Goal: Task Accomplishment & Management: Use online tool/utility

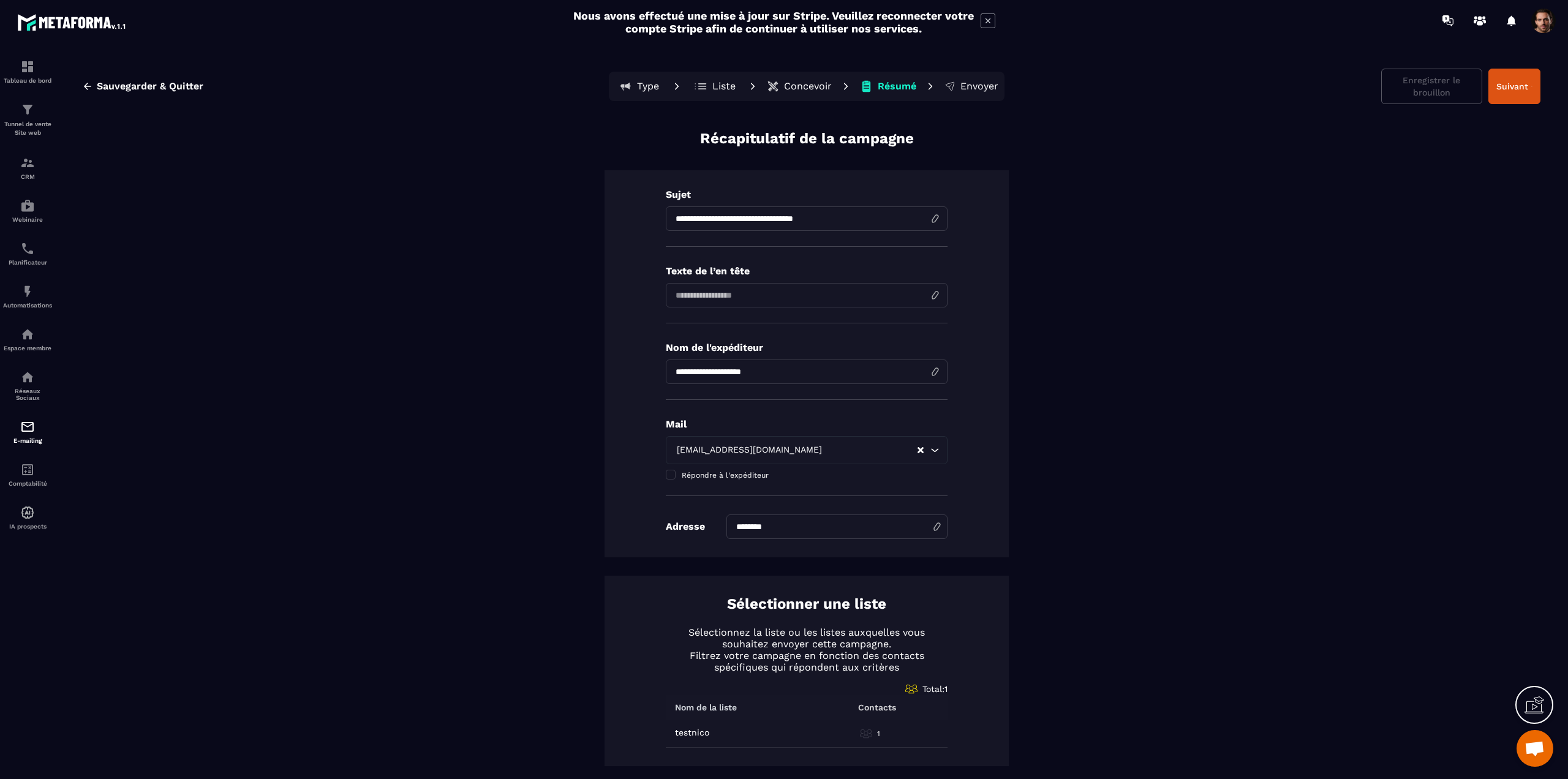
click at [718, 84] on p "Liste" at bounding box center [724, 87] width 23 height 12
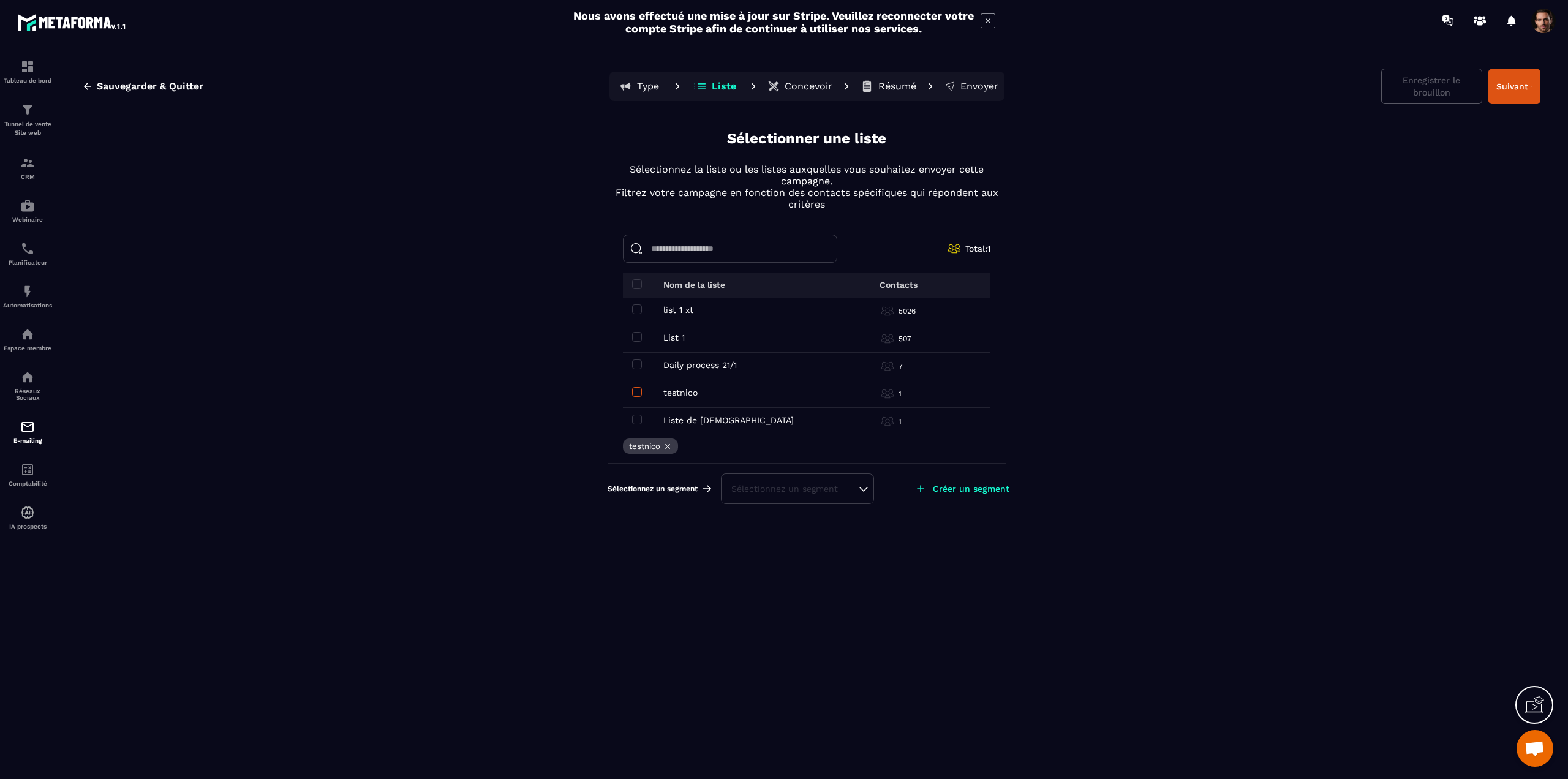
click at [635, 387] on span at bounding box center [637, 392] width 10 height 10
click at [638, 366] on span at bounding box center [637, 365] width 10 height 10
click at [781, 490] on div "Sélectionnez un segment" at bounding box center [798, 489] width 132 height 12
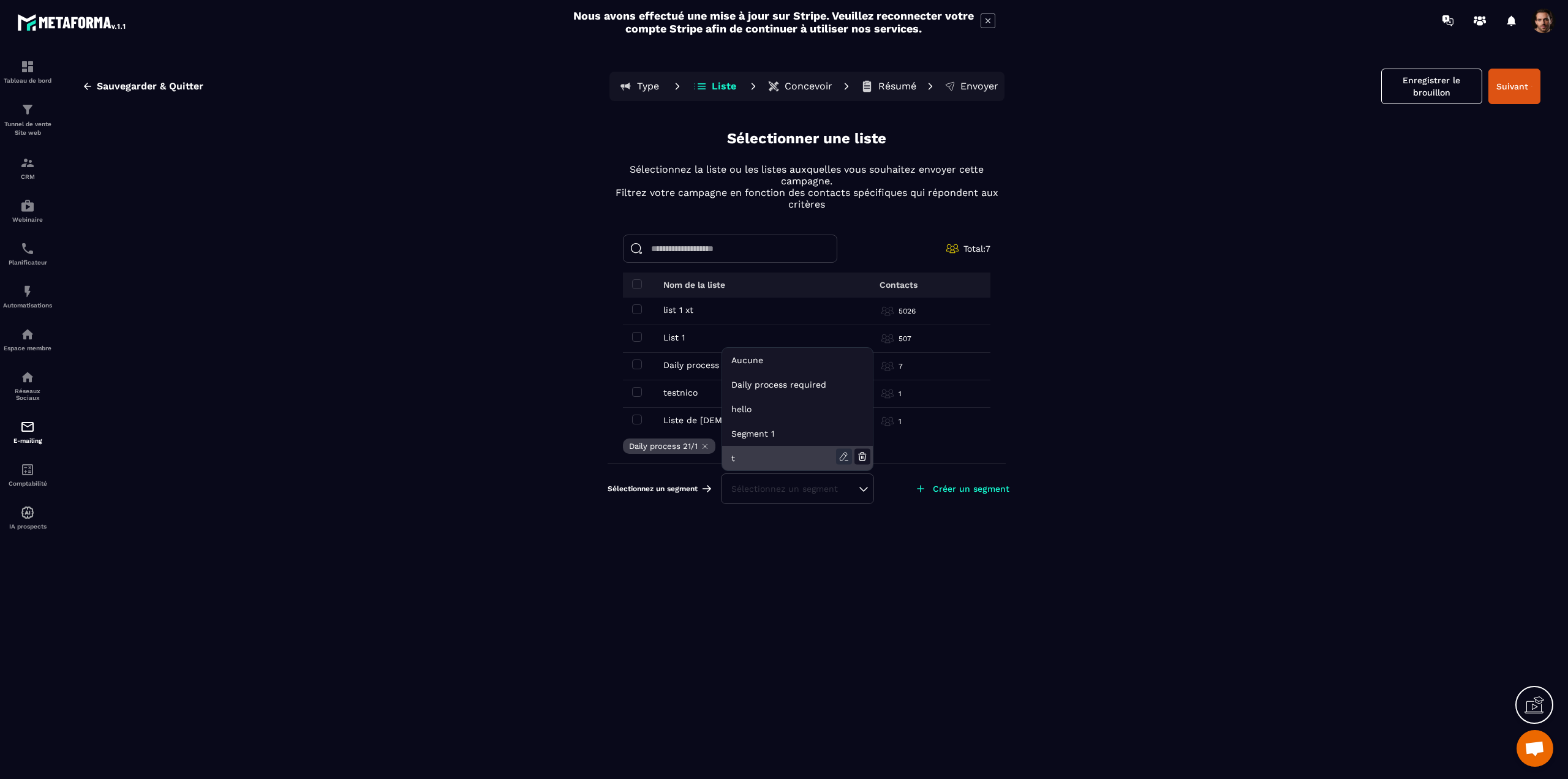
click at [842, 457] on icon at bounding box center [843, 456] width 7 height 8
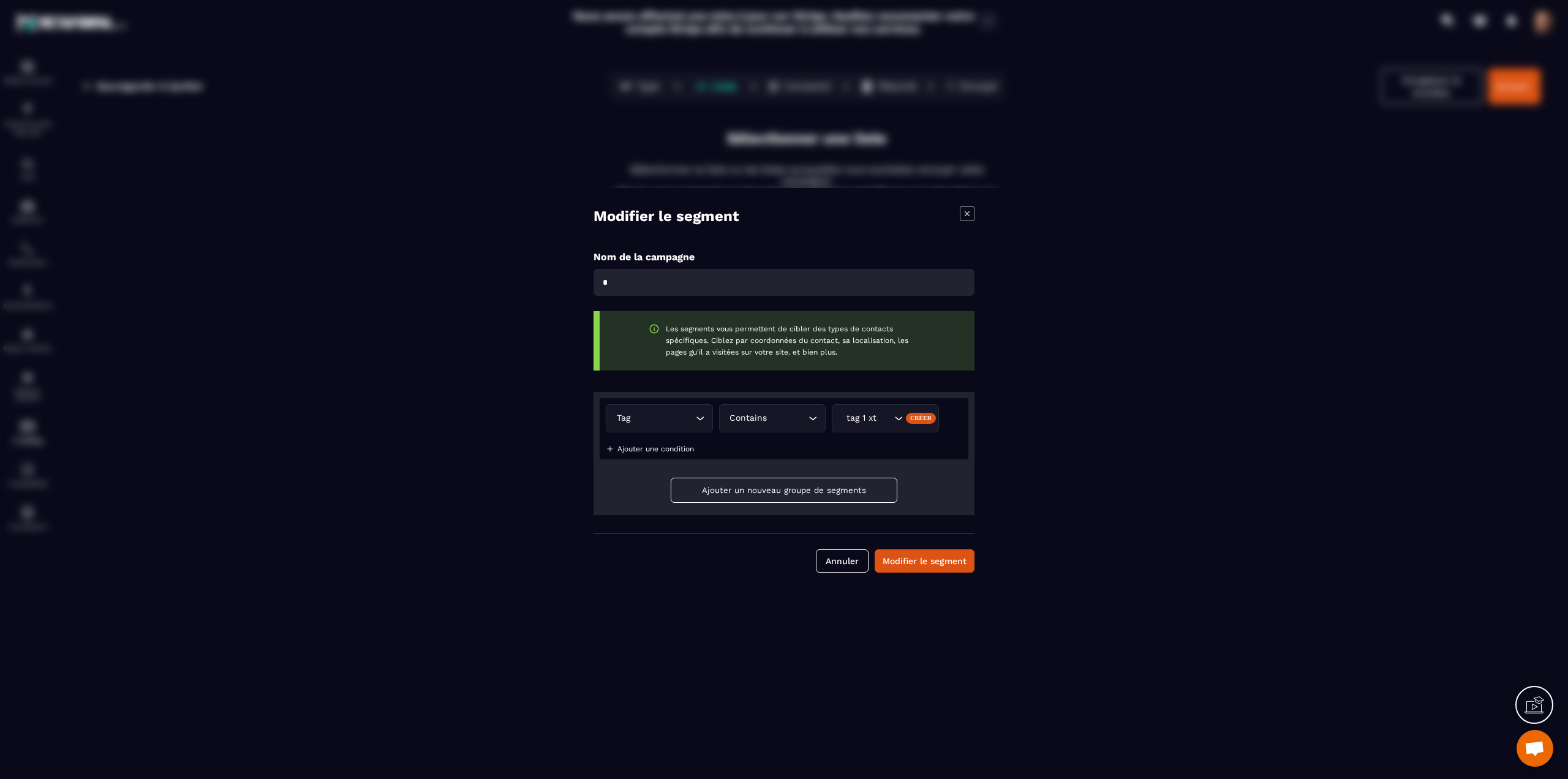
click at [664, 451] on p "Ajouter une condition" at bounding box center [656, 449] width 77 height 9
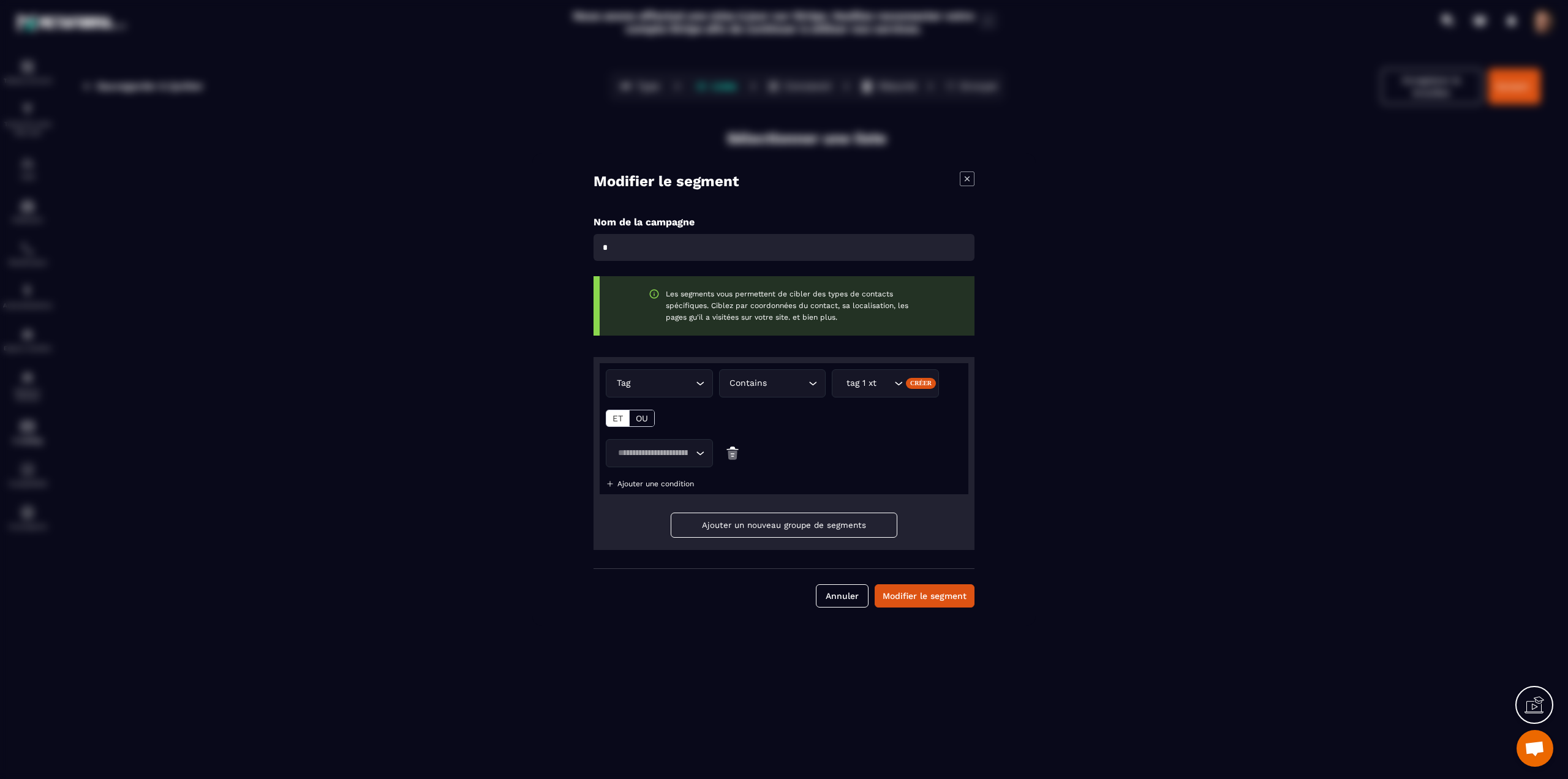
click at [644, 451] on input "Search for option" at bounding box center [654, 453] width 79 height 14
click at [814, 446] on div "Loading..." at bounding box center [784, 453] width 357 height 28
click at [694, 459] on div "Search for option" at bounding box center [654, 453] width 82 height 14
click at [646, 490] on li "Tag" at bounding box center [659, 482] width 106 height 25
click at [693, 458] on div "Loading..." at bounding box center [699, 453] width 12 height 12
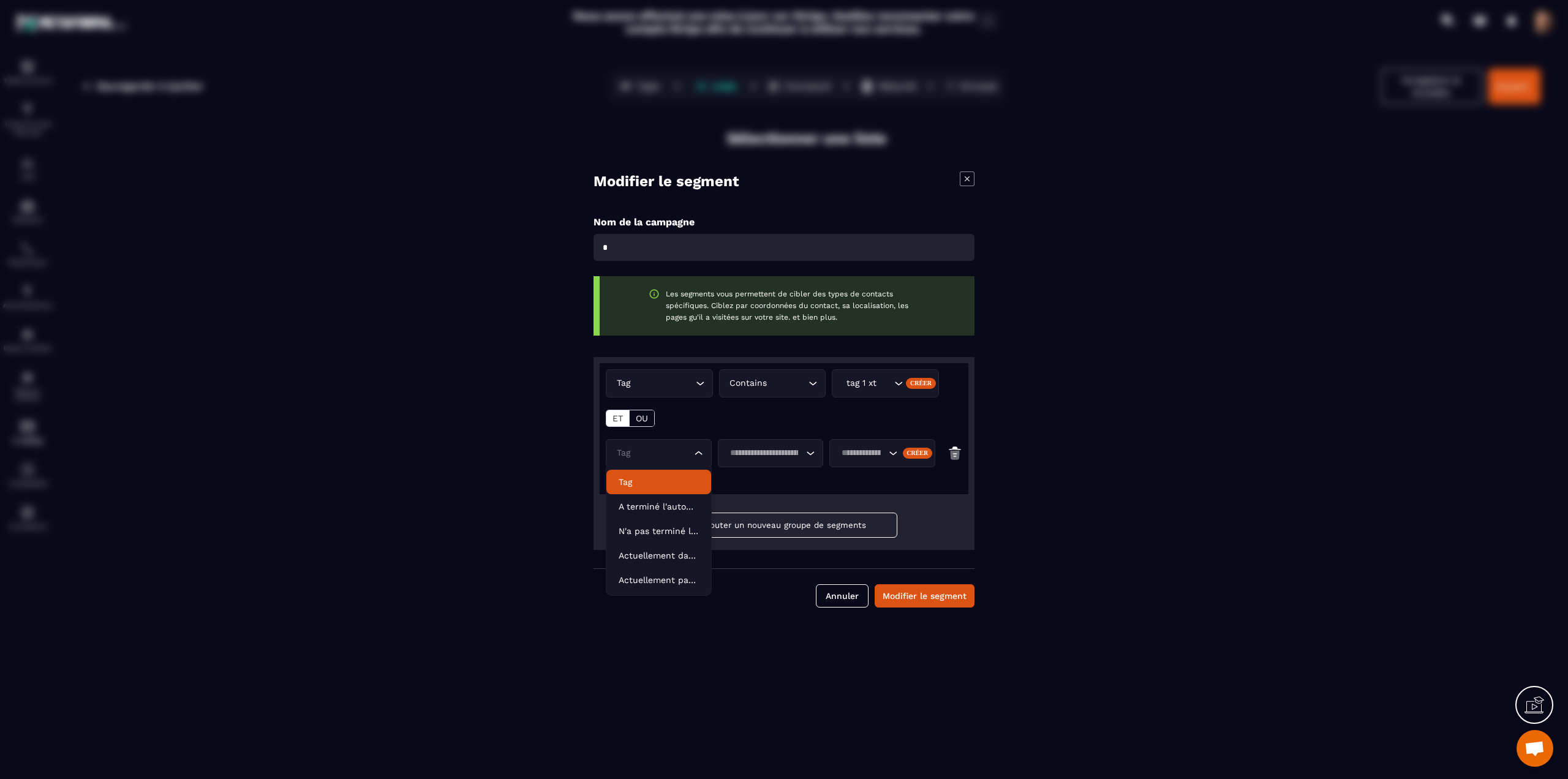
click at [778, 486] on div "Tag Loading... Contains Loading... tag 1 xt Créer ET OU Tag Loading... Loading.…" at bounding box center [784, 429] width 369 height 131
click at [694, 461] on div "Tag Loading..." at bounding box center [658, 453] width 106 height 28
click at [736, 480] on div "Tag Loading... Contains Loading... tag 1 xt Créer ET OU Tag Loading... Loading.…" at bounding box center [784, 429] width 369 height 131
click at [744, 457] on input "Search for option" at bounding box center [765, 453] width 78 height 14
click at [746, 485] on p "Contient" at bounding box center [771, 482] width 80 height 12
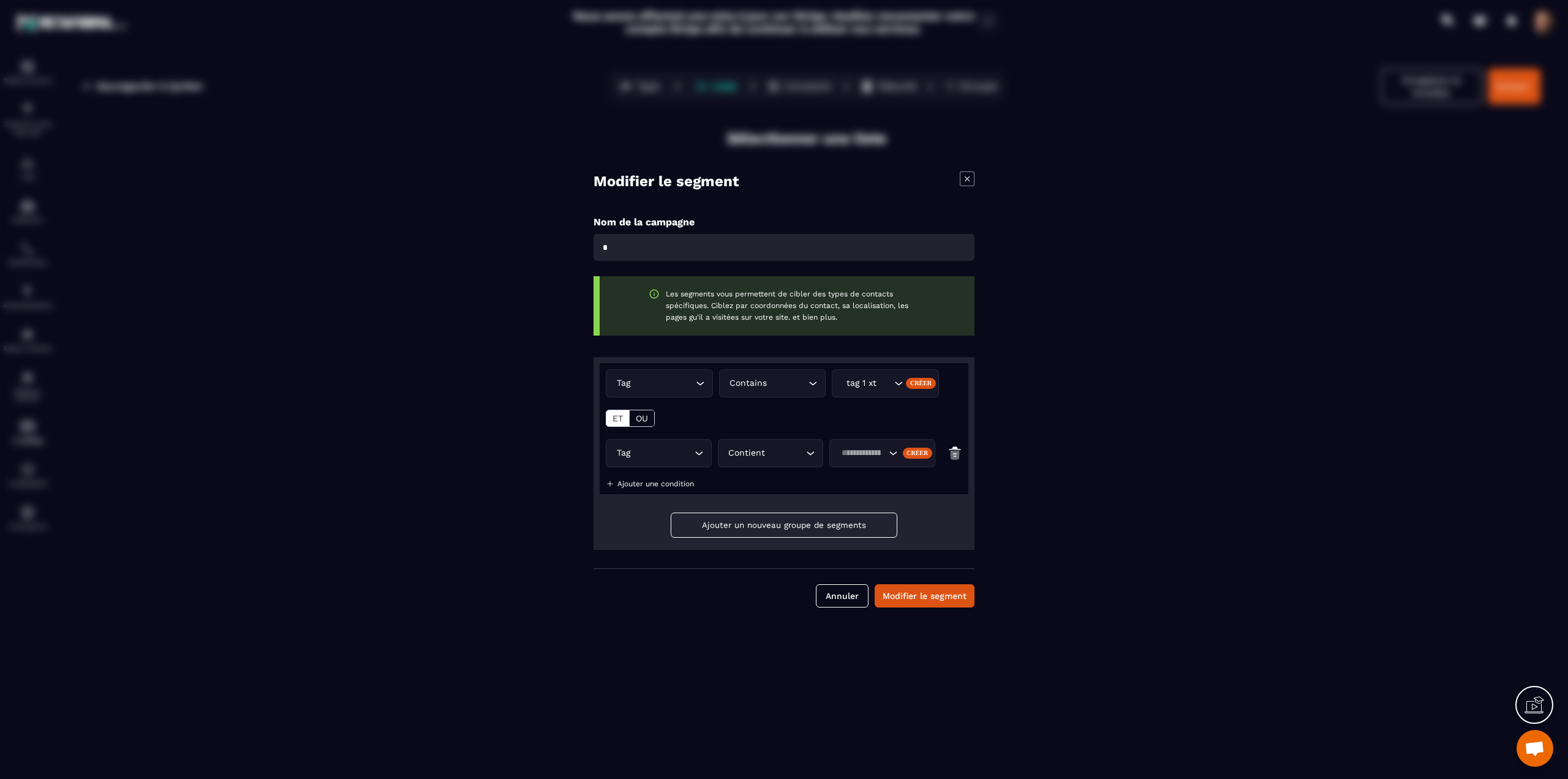
click at [856, 461] on div "Search for option" at bounding box center [882, 453] width 106 height 28
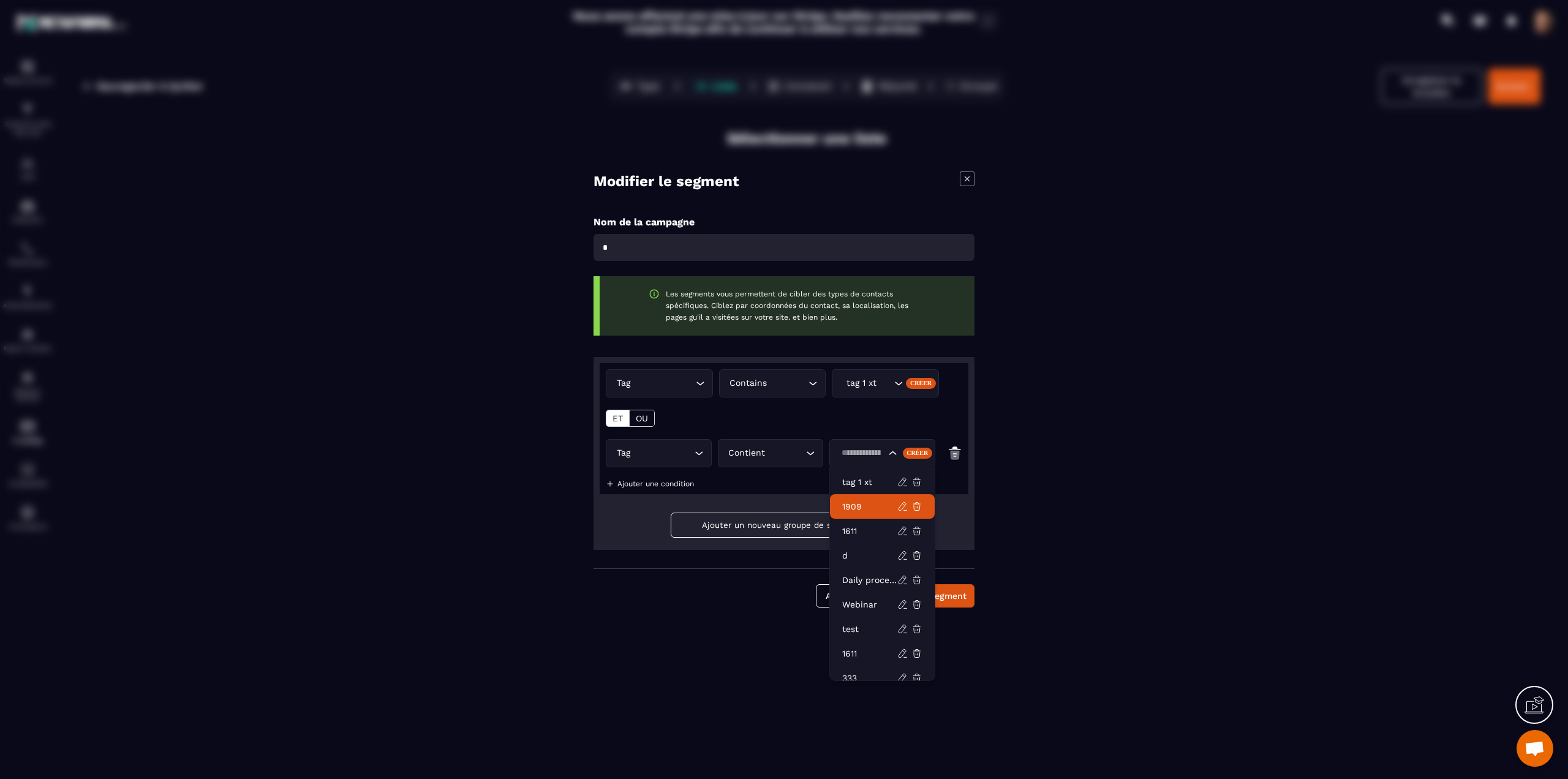
click at [860, 509] on p "1909" at bounding box center [869, 506] width 55 height 12
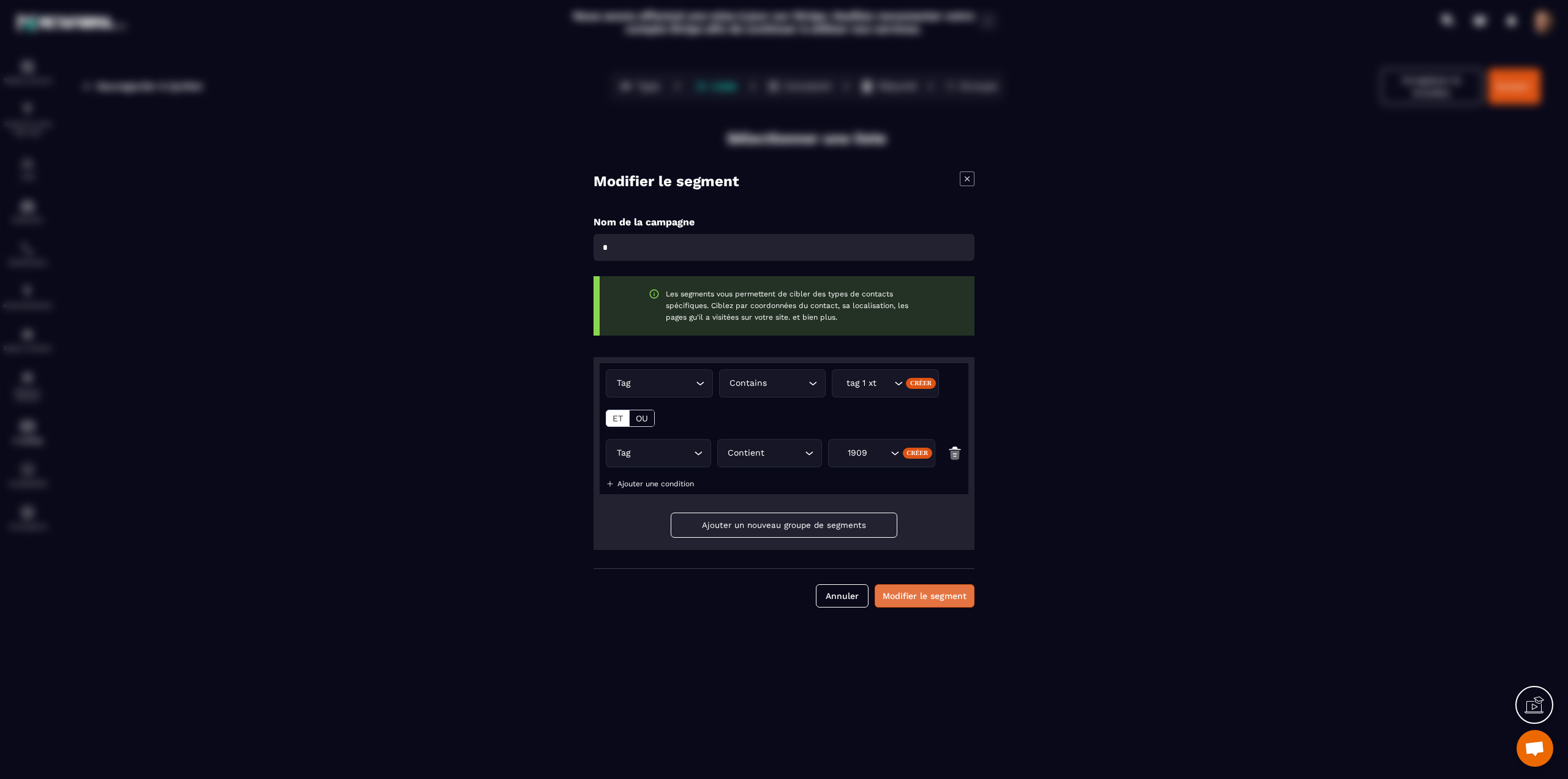
click at [891, 590] on button "Modifier le segment" at bounding box center [924, 596] width 100 height 23
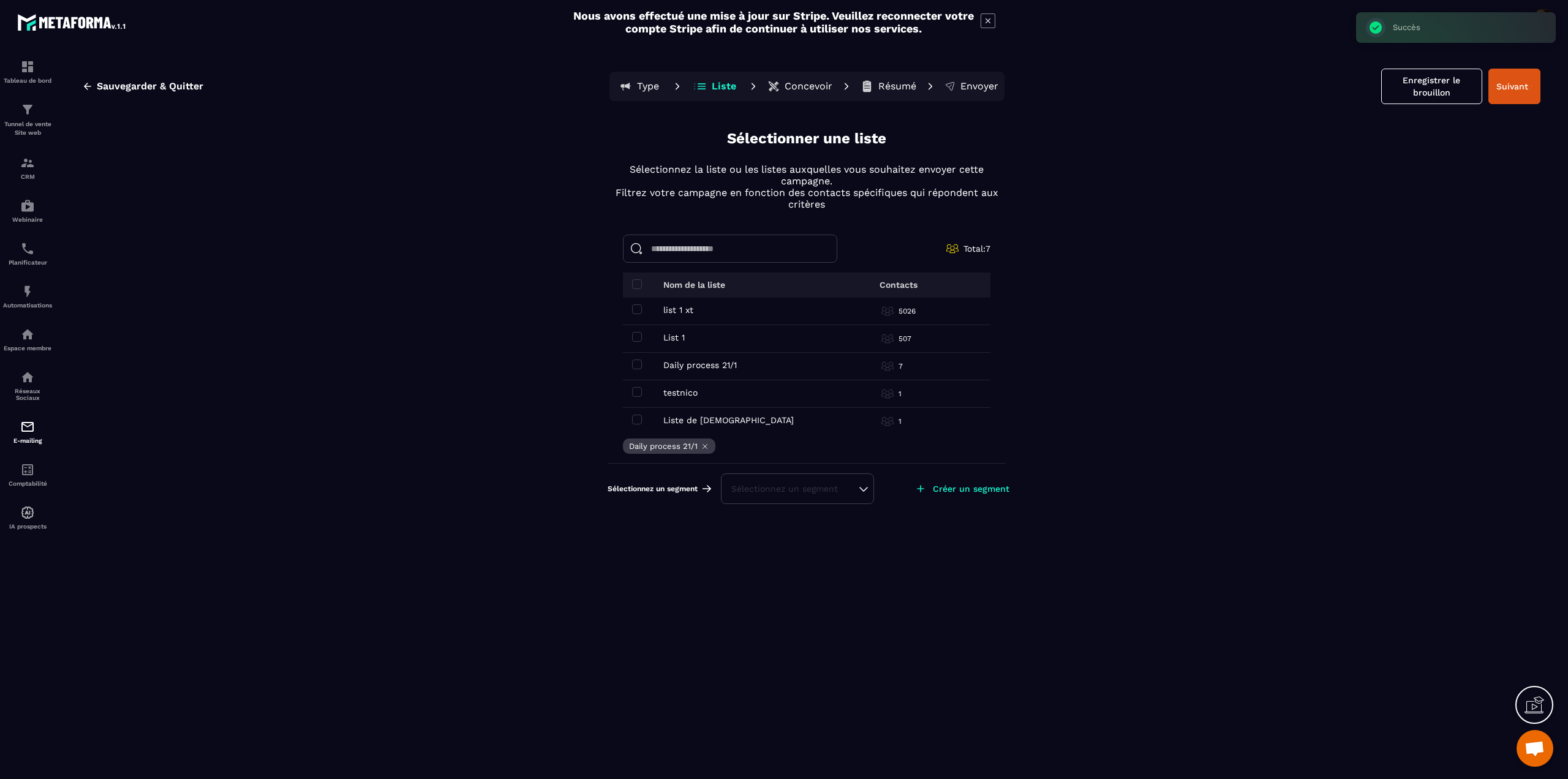
click at [795, 486] on div "Sélectionnez un segment" at bounding box center [798, 489] width 132 height 12
click at [761, 454] on li "t" at bounding box center [798, 458] width 151 height 25
click at [819, 490] on div "t" at bounding box center [798, 489] width 132 height 12
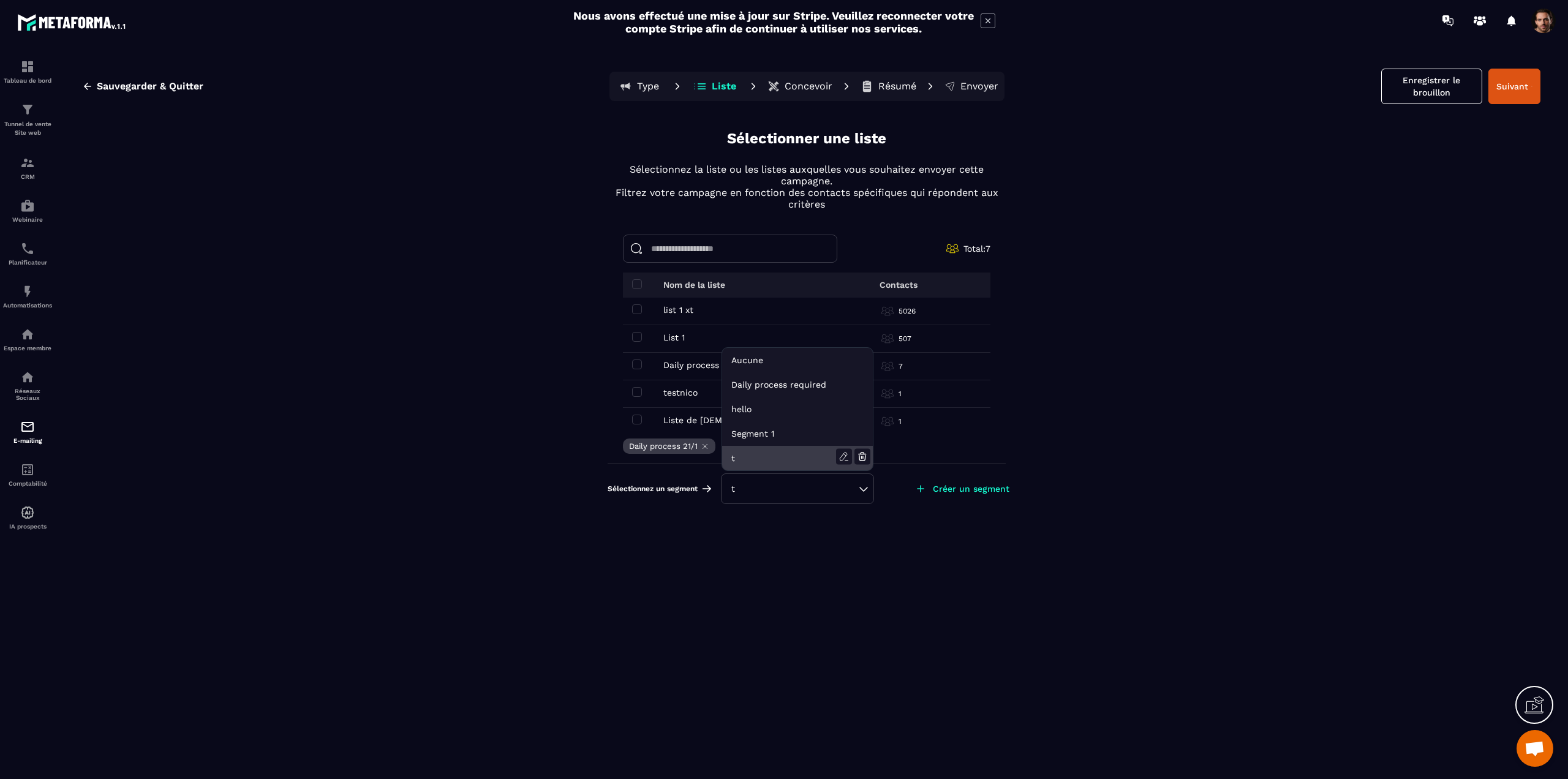
click at [812, 461] on li "t" at bounding box center [798, 458] width 151 height 25
click at [860, 488] on div "t" at bounding box center [798, 489] width 132 height 12
click at [842, 454] on icon at bounding box center [844, 457] width 16 height 16
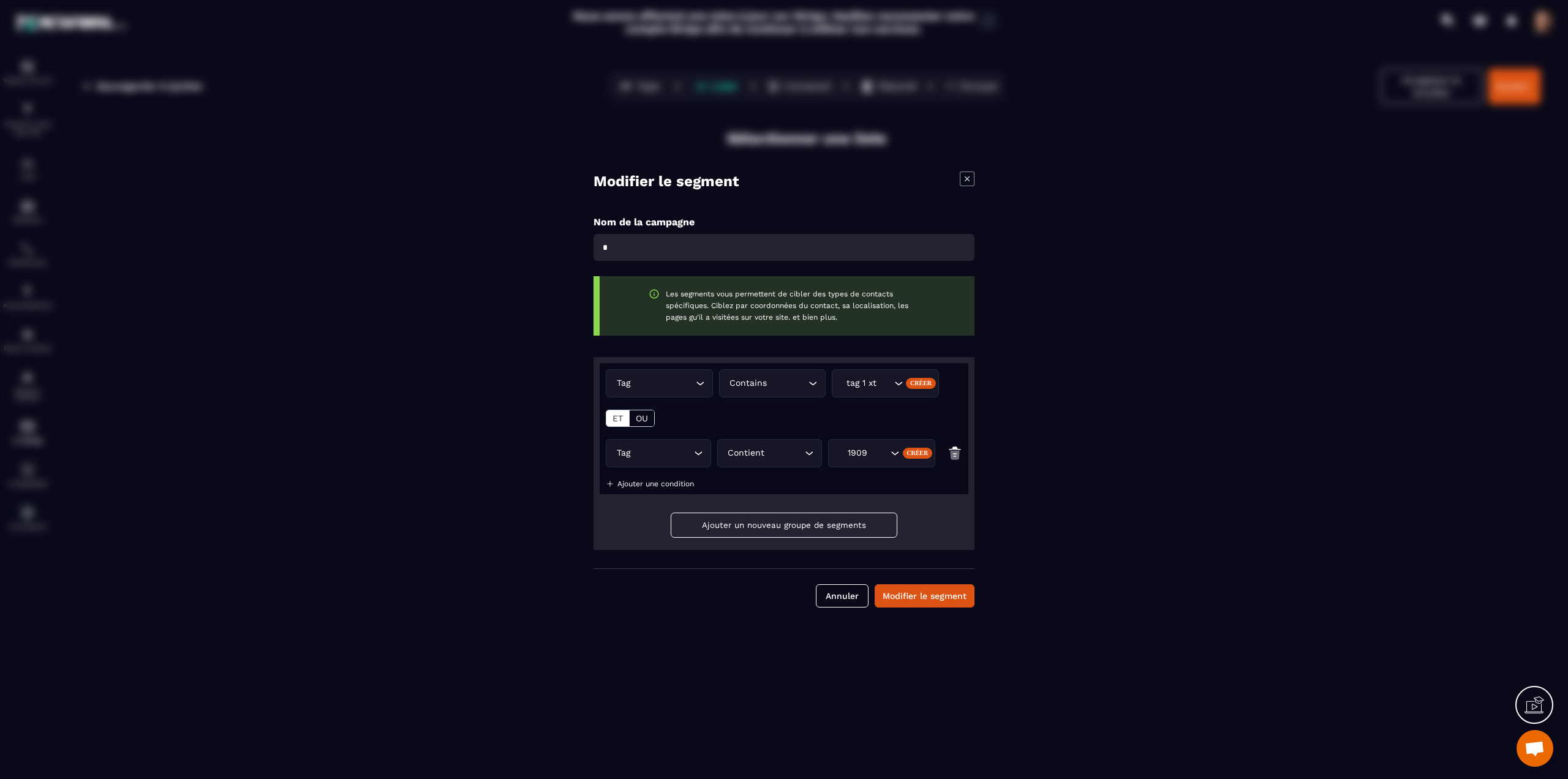
click at [650, 422] on div "OU" at bounding box center [642, 419] width 25 height 16
click at [909, 600] on button "Modifier le segment" at bounding box center [924, 596] width 100 height 23
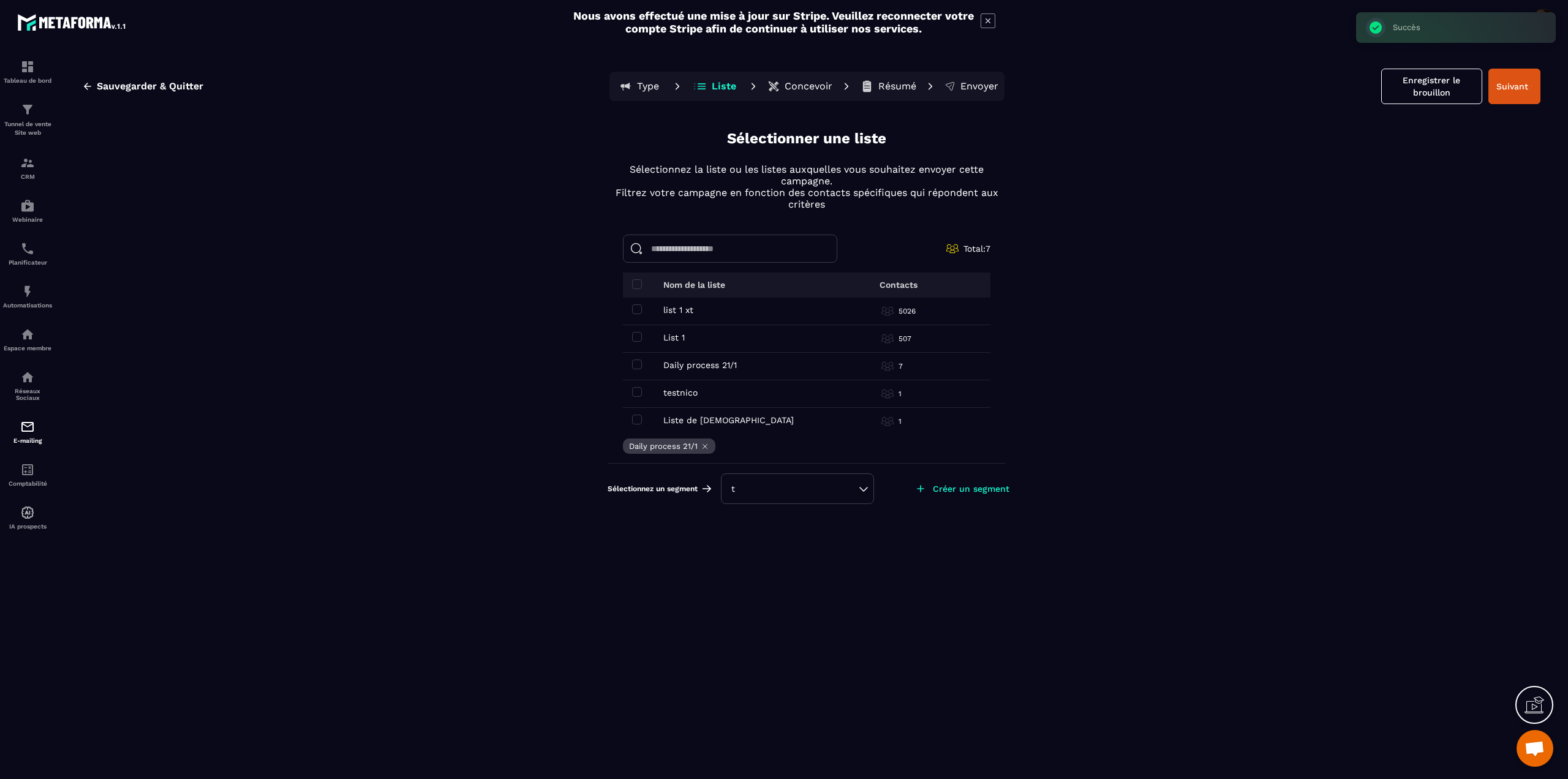
click at [844, 498] on div "t" at bounding box center [798, 489] width 153 height 31
click at [817, 487] on div "t" at bounding box center [798, 489] width 132 height 12
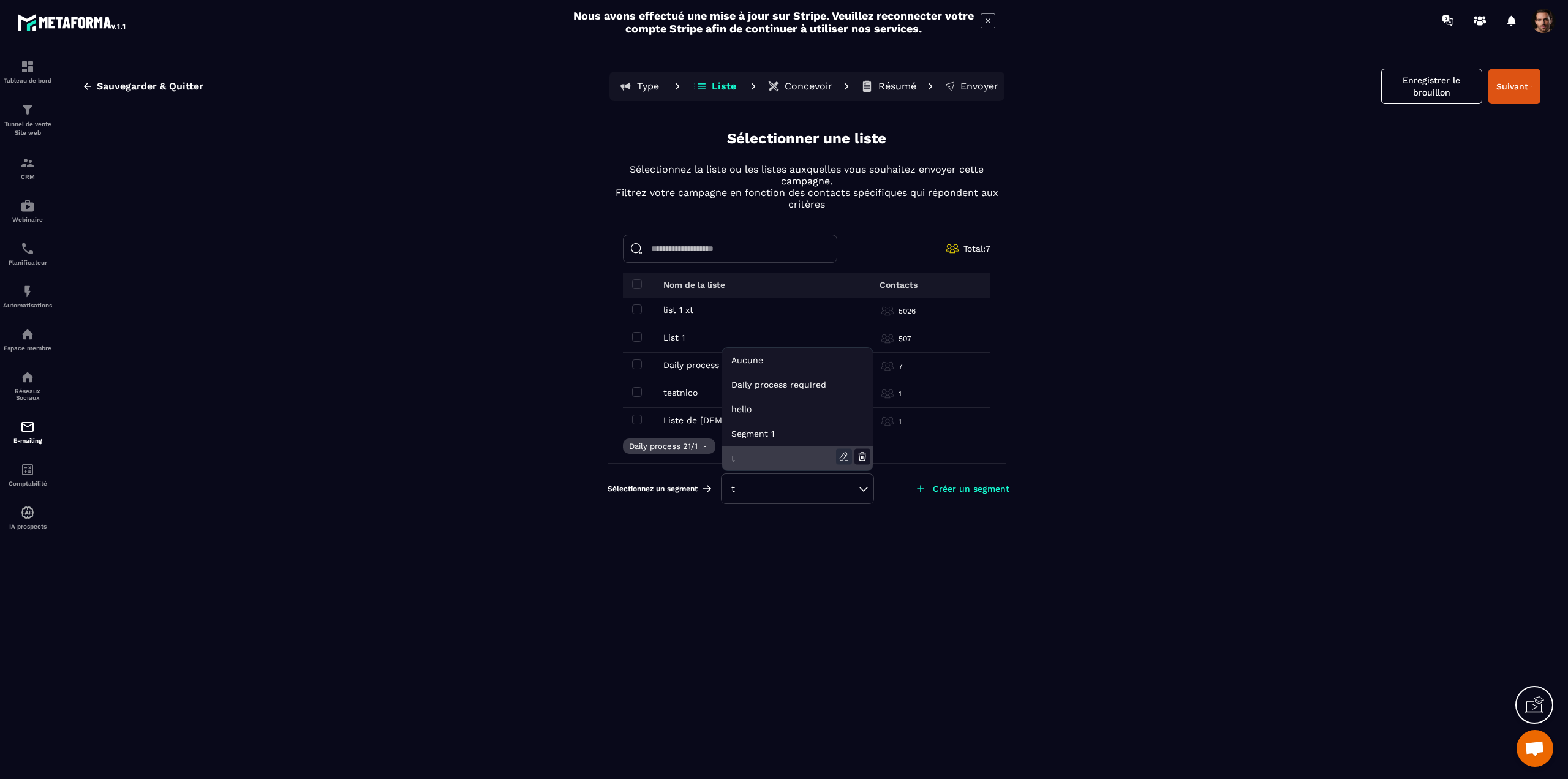
click at [842, 455] on icon at bounding box center [844, 457] width 16 height 16
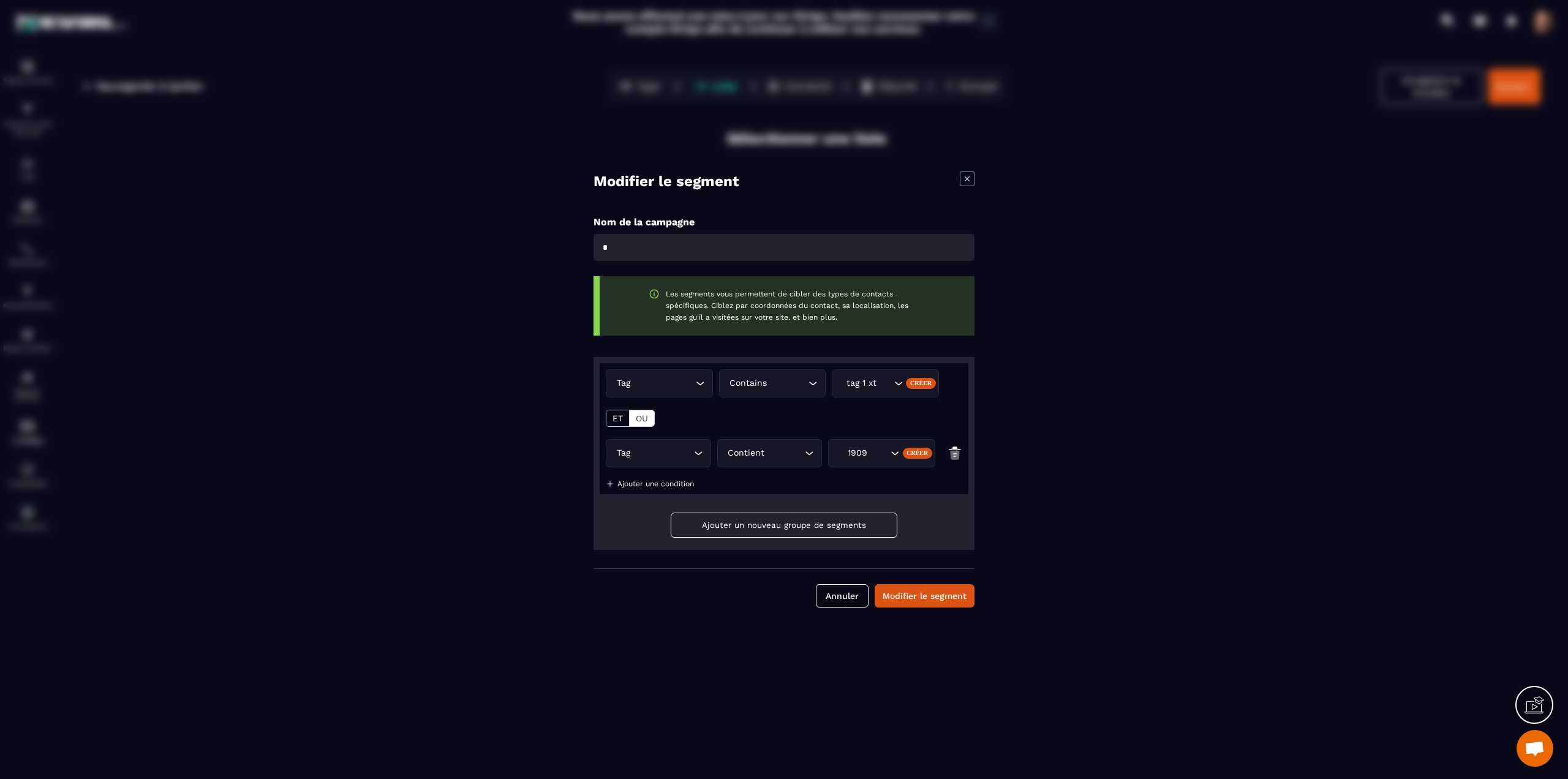
click at [972, 174] on icon "Modal window" at bounding box center [968, 179] width 15 height 15
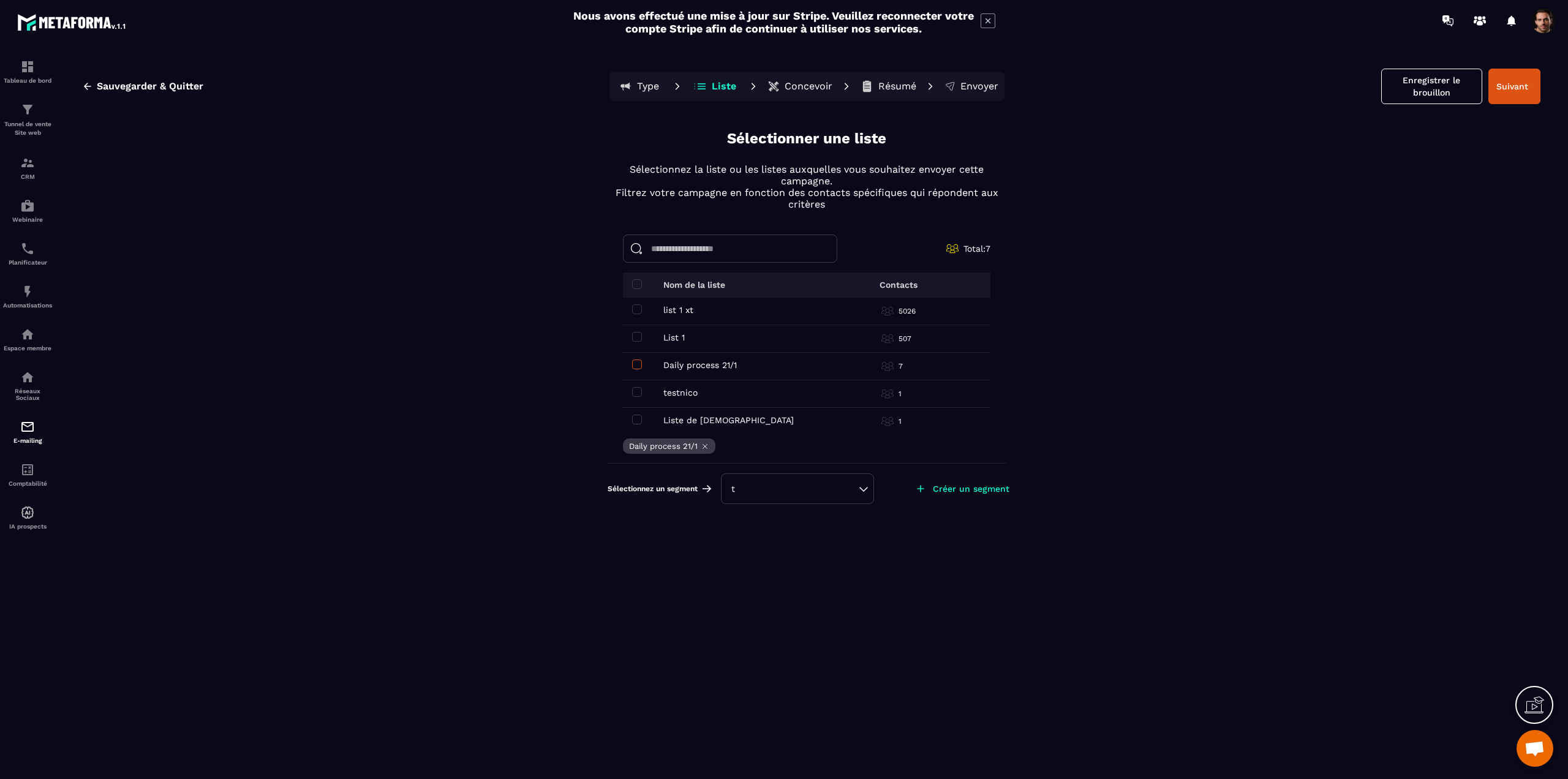
click at [638, 363] on span at bounding box center [637, 365] width 10 height 10
click at [26, 288] on img at bounding box center [28, 292] width 15 height 15
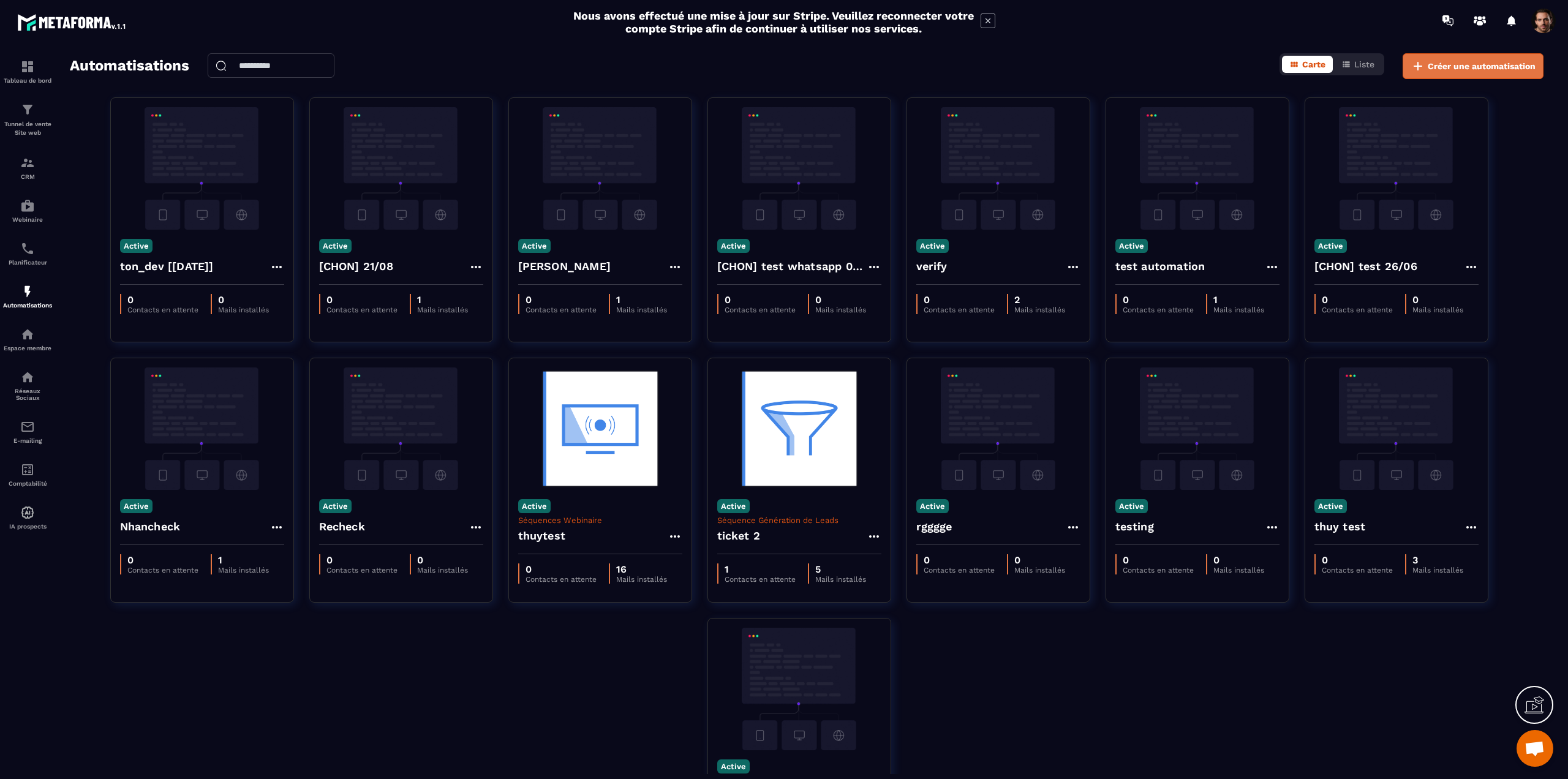
click at [1447, 72] on button "Créer une automatisation" at bounding box center [1473, 66] width 141 height 26
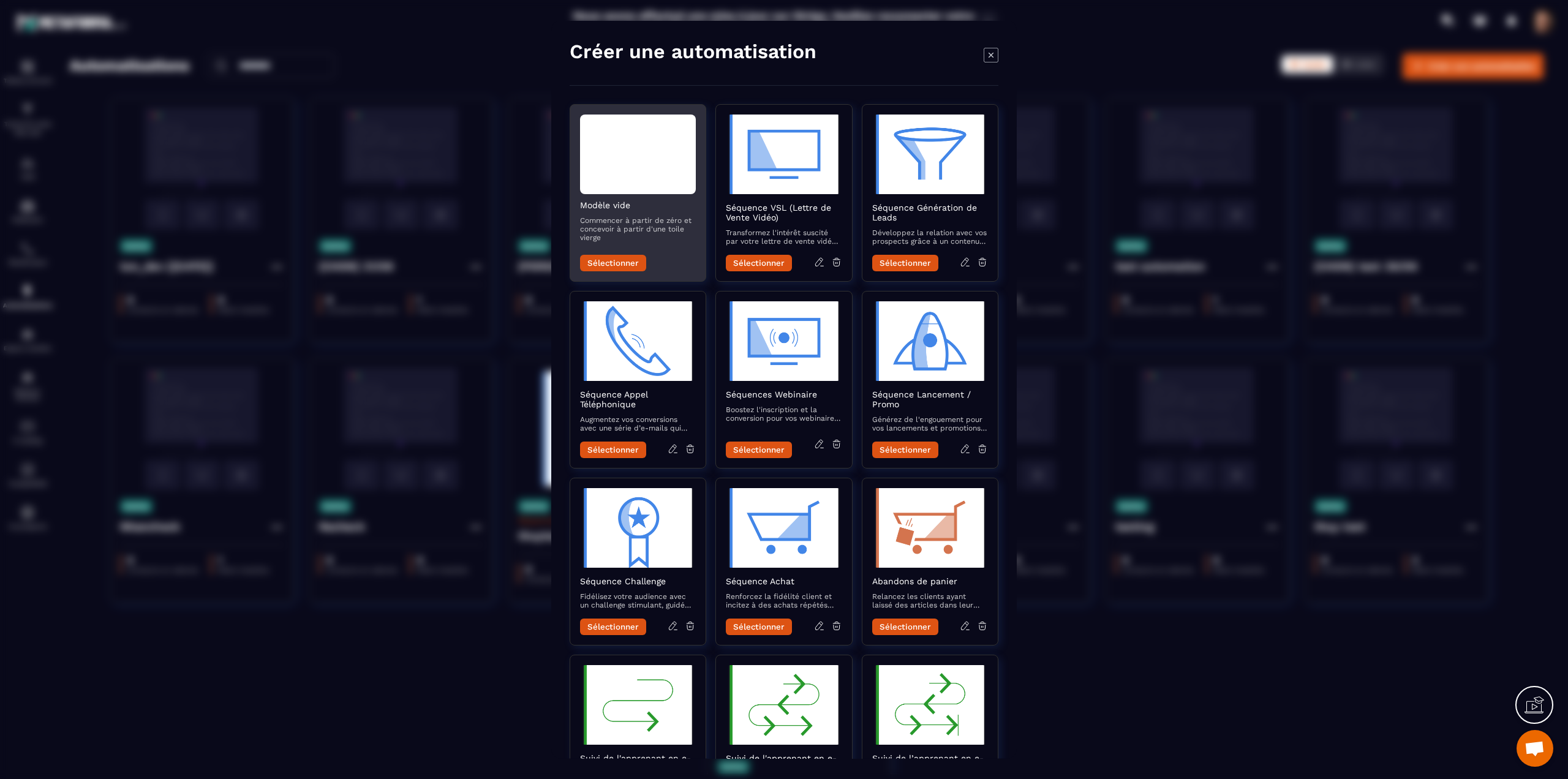
click at [594, 251] on div "Sélectionner" at bounding box center [637, 260] width 116 height 23
click at [589, 260] on button "Sélectionner" at bounding box center [613, 263] width 66 height 17
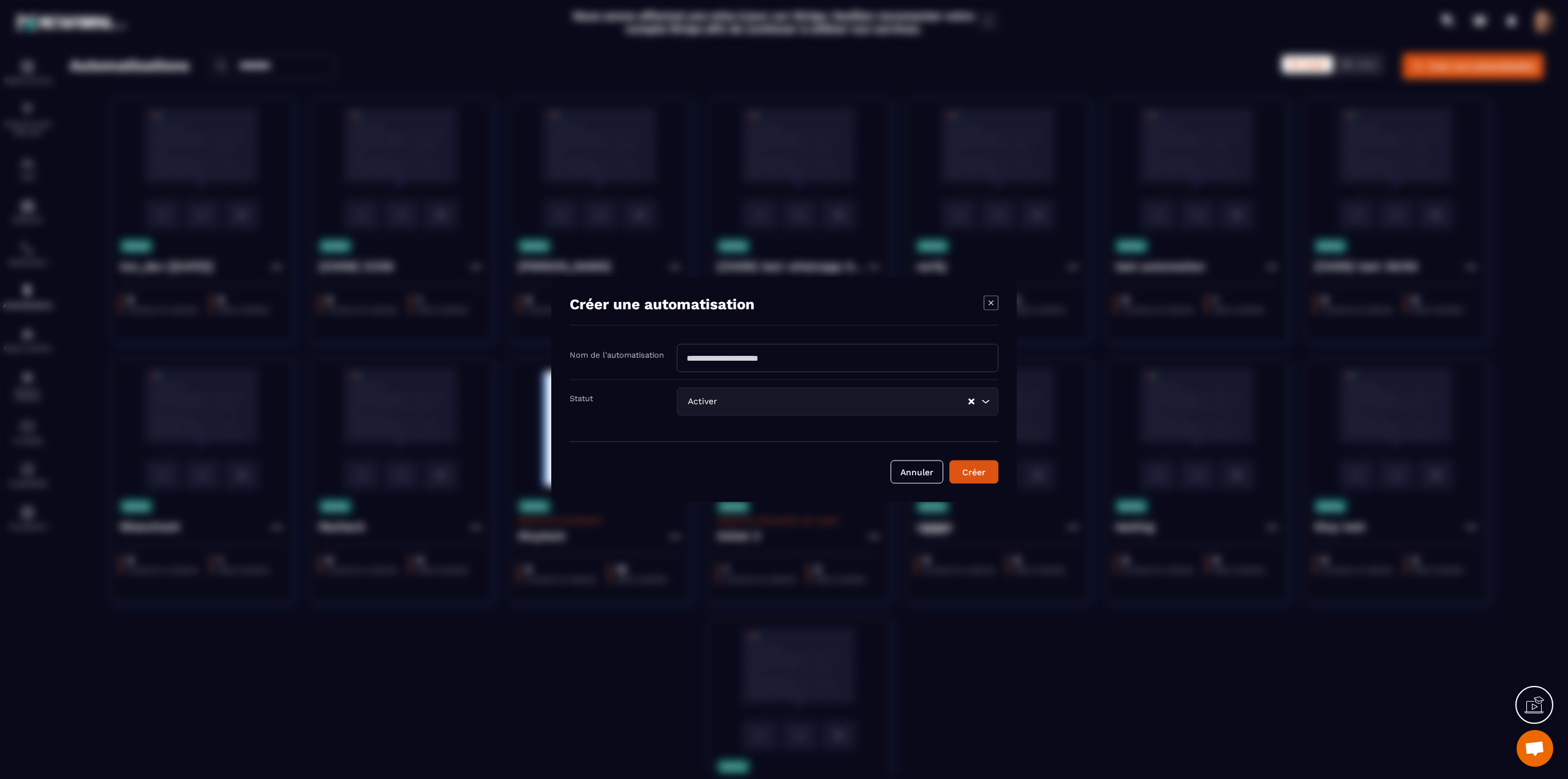
click at [710, 362] on input "Modal window" at bounding box center [838, 359] width 322 height 28
type input "*"
type input "**********"
click at [695, 393] on div "Activer Loading..." at bounding box center [838, 402] width 322 height 28
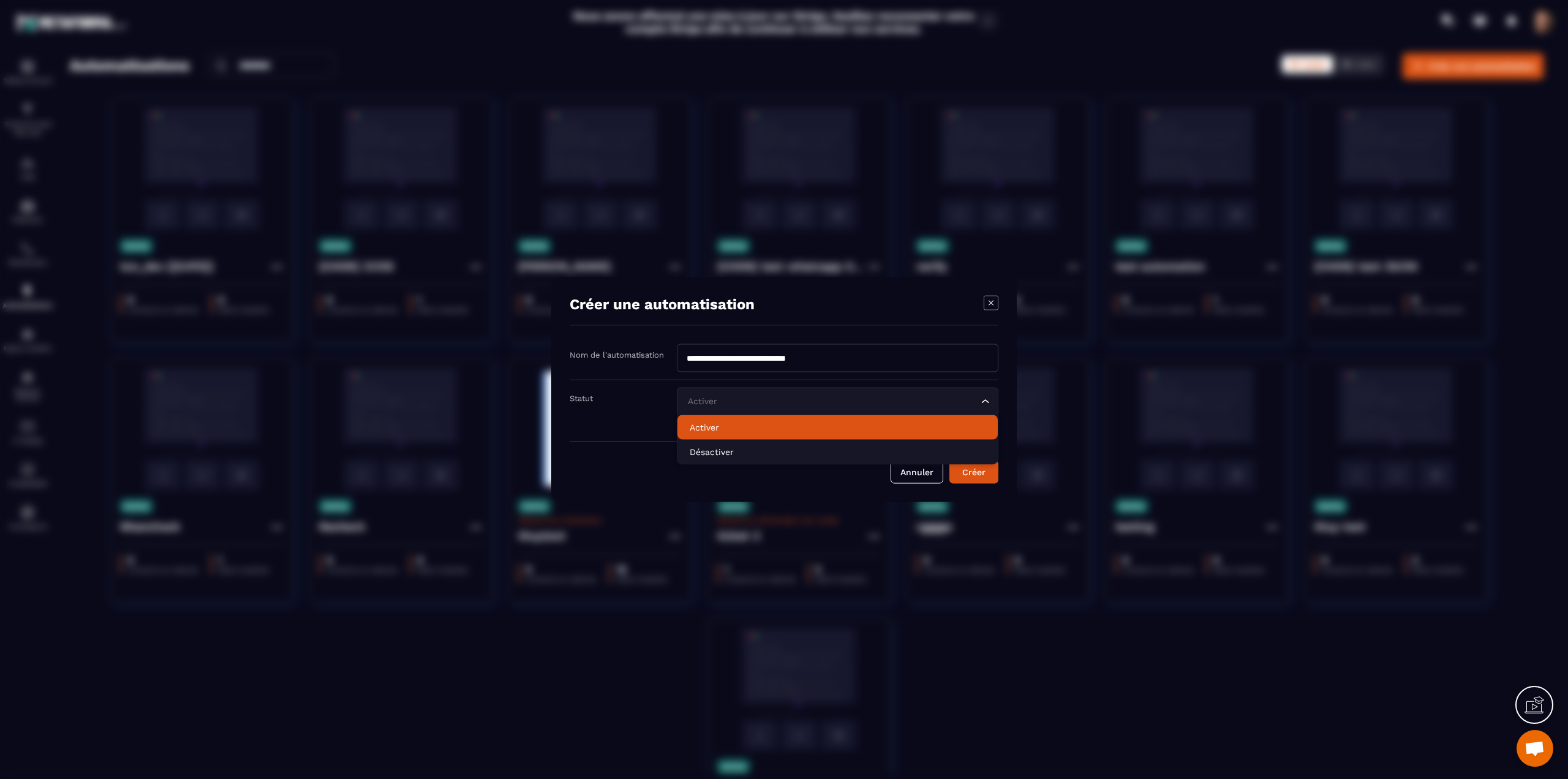
click at [654, 437] on form "**********" at bounding box center [784, 414] width 429 height 140
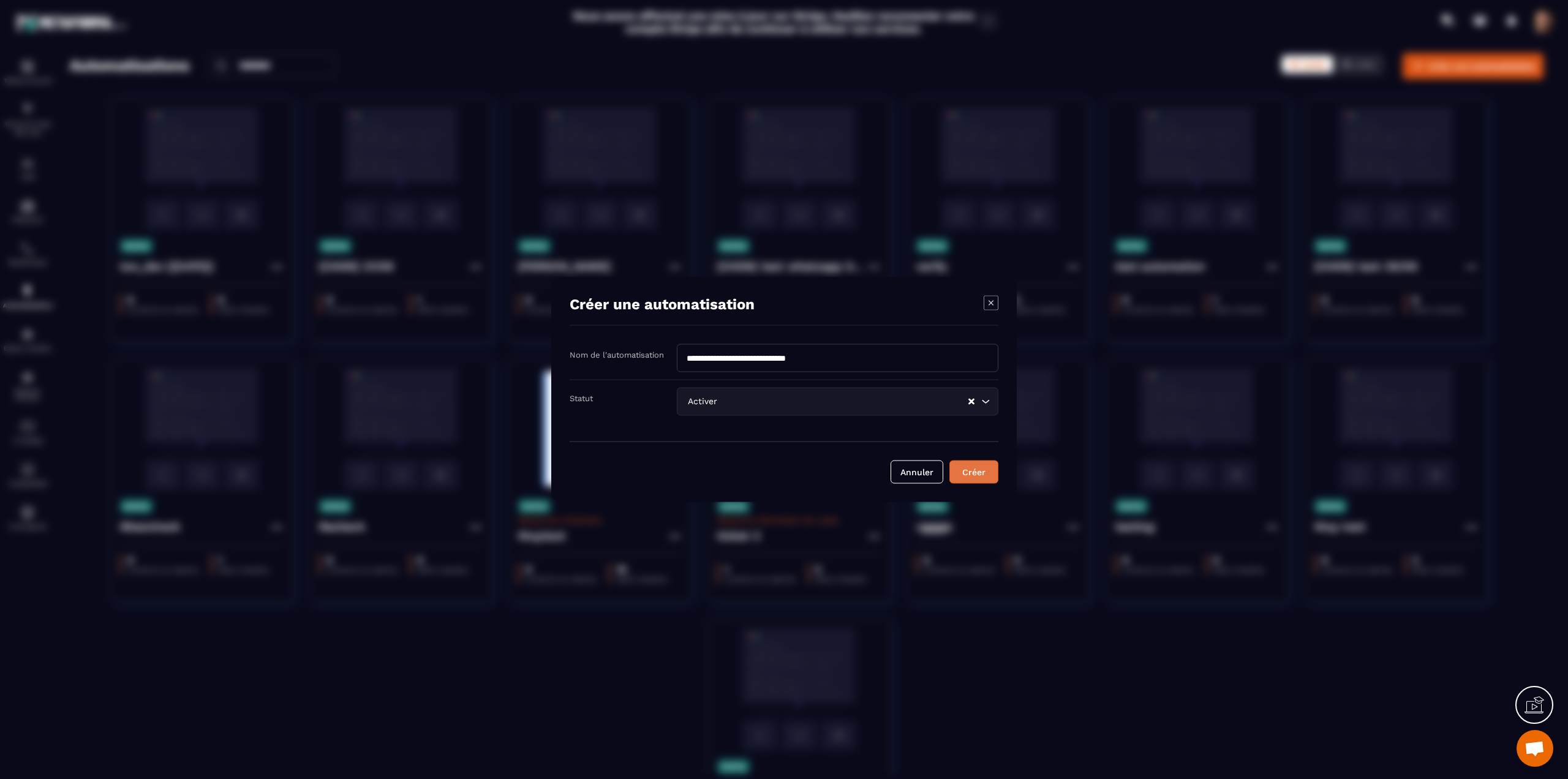
click at [979, 475] on button "Créer" at bounding box center [974, 472] width 49 height 23
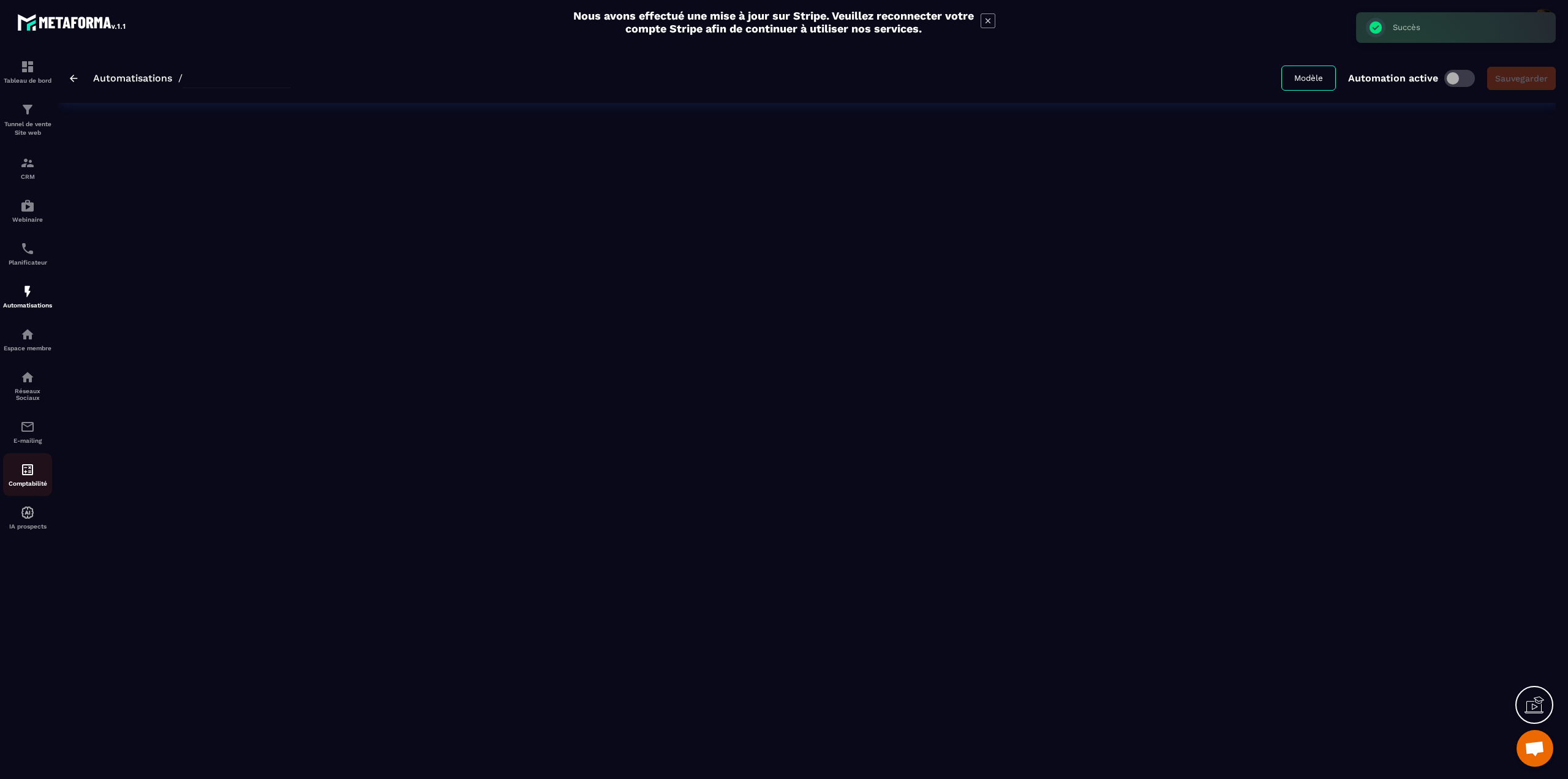
type input "**********"
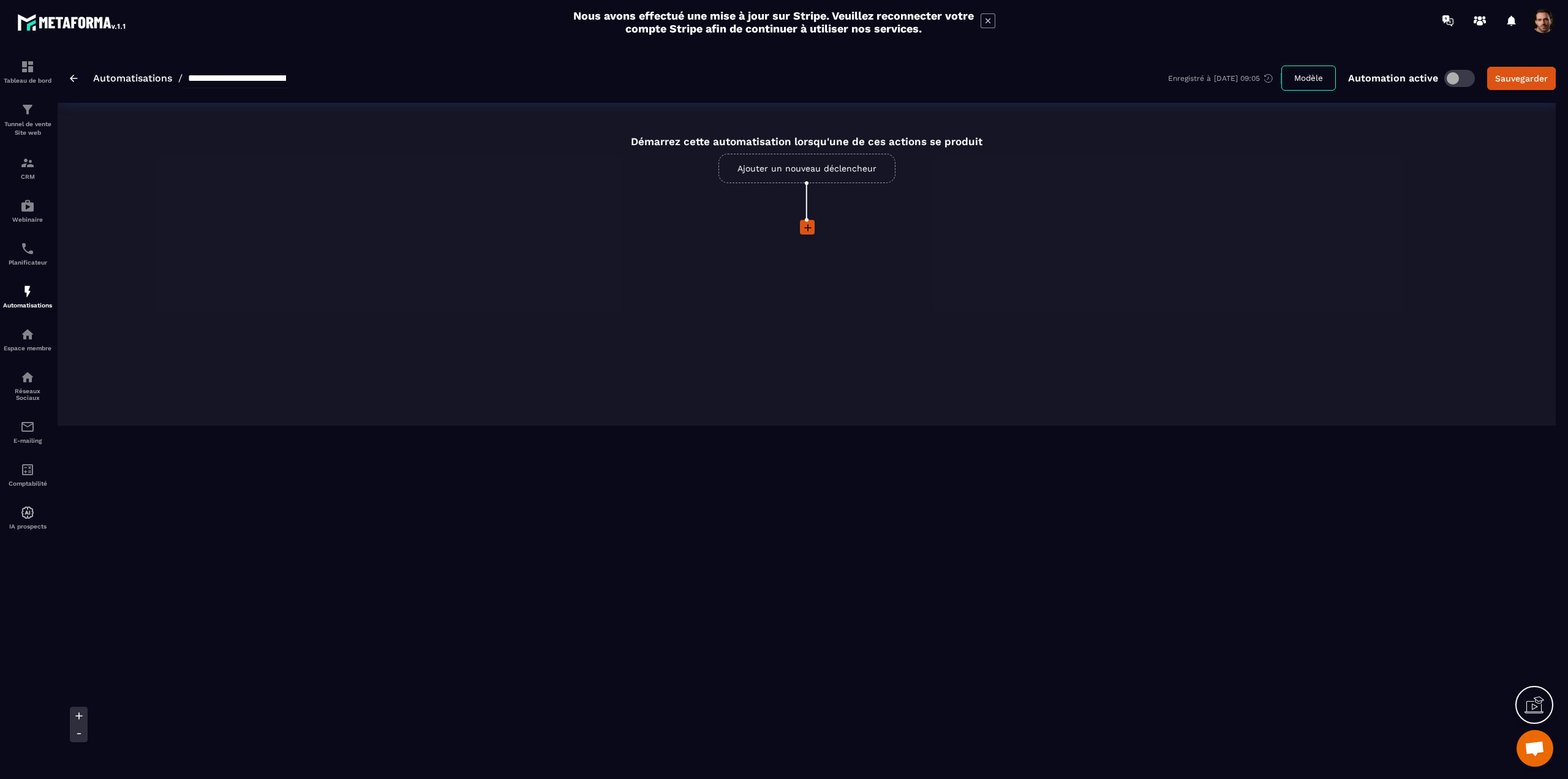
click at [822, 173] on link "Ajouter un nouveau déclencheur" at bounding box center [807, 169] width 177 height 30
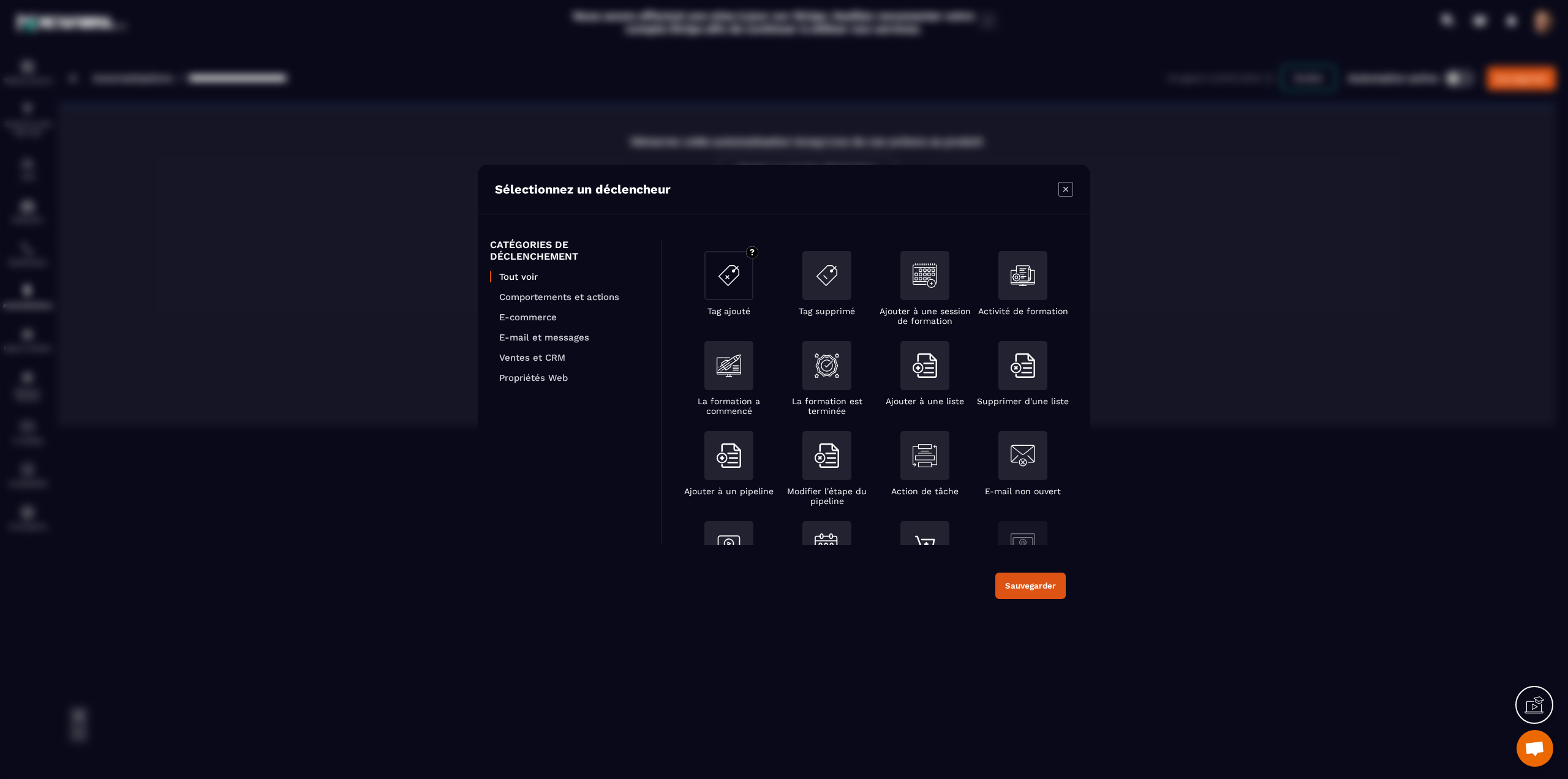
click at [731, 284] on img "Modal window" at bounding box center [729, 276] width 25 height 25
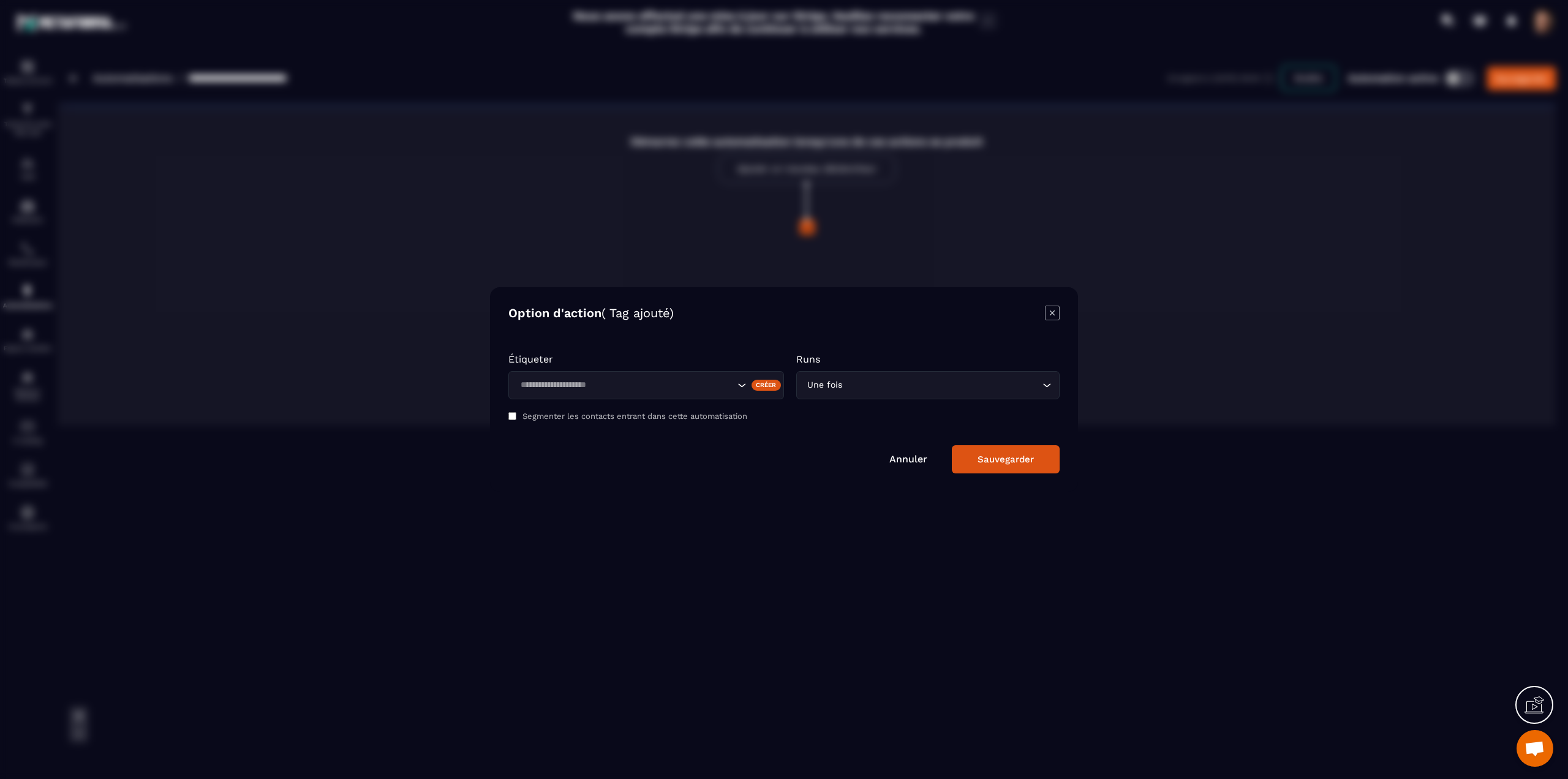
click at [678, 385] on input "Search for option" at bounding box center [625, 385] width 218 height 14
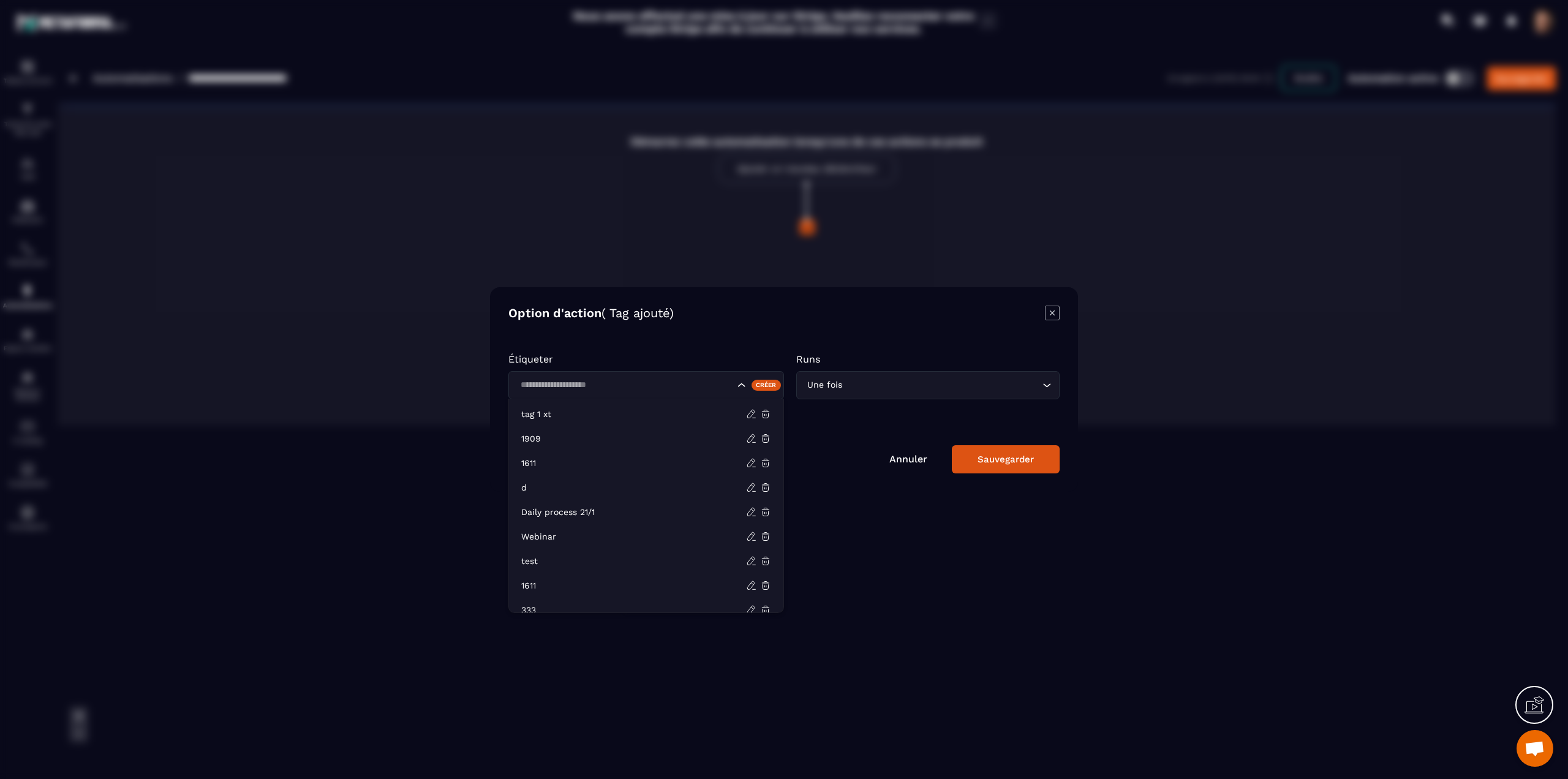
click at [769, 385] on div "Créer" at bounding box center [767, 385] width 30 height 11
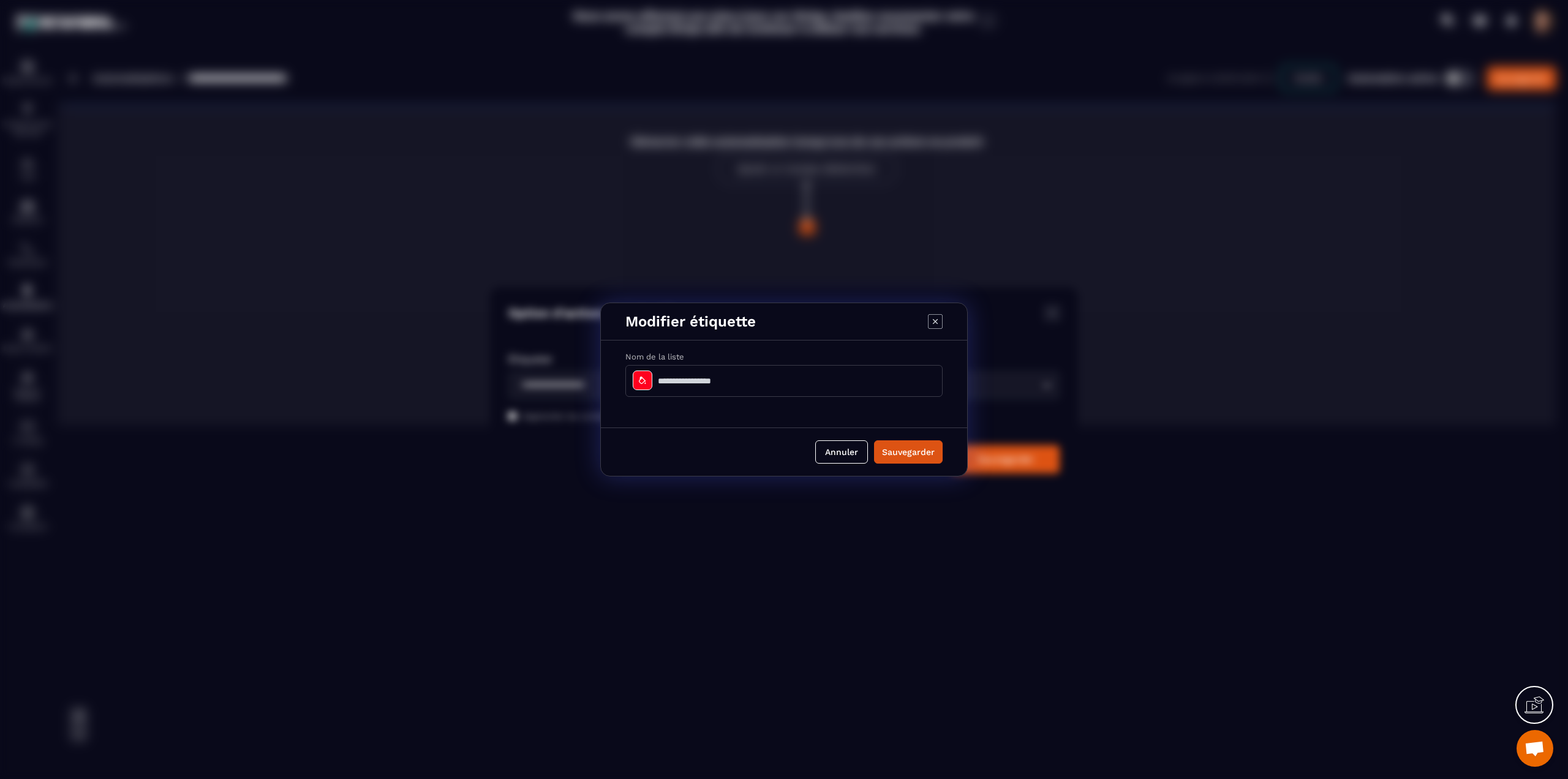
click at [765, 386] on input "Modal window" at bounding box center [784, 381] width 317 height 32
type input "*********"
click at [647, 381] on div "Modal window" at bounding box center [642, 380] width 20 height 20
click at [589, 449] on div at bounding box center [593, 449] width 11 height 11
click at [901, 451] on button "Sauvegarder" at bounding box center [908, 452] width 69 height 23
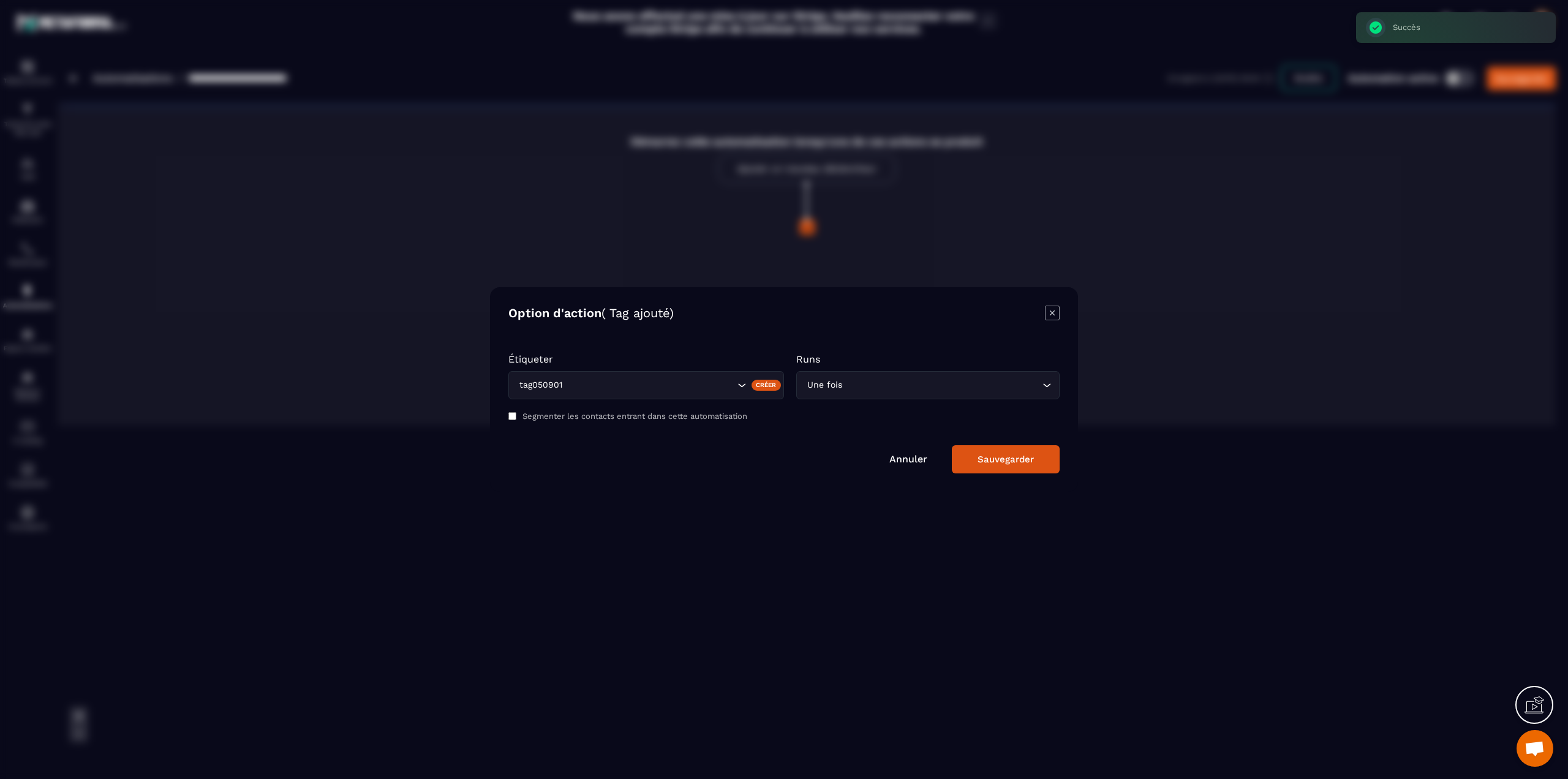
click at [885, 383] on input "Search for option" at bounding box center [942, 385] width 195 height 14
click at [838, 439] on p "Plusieurs fois" at bounding box center [928, 436] width 237 height 12
click at [969, 459] on button "Sauvegarder" at bounding box center [1006, 459] width 108 height 28
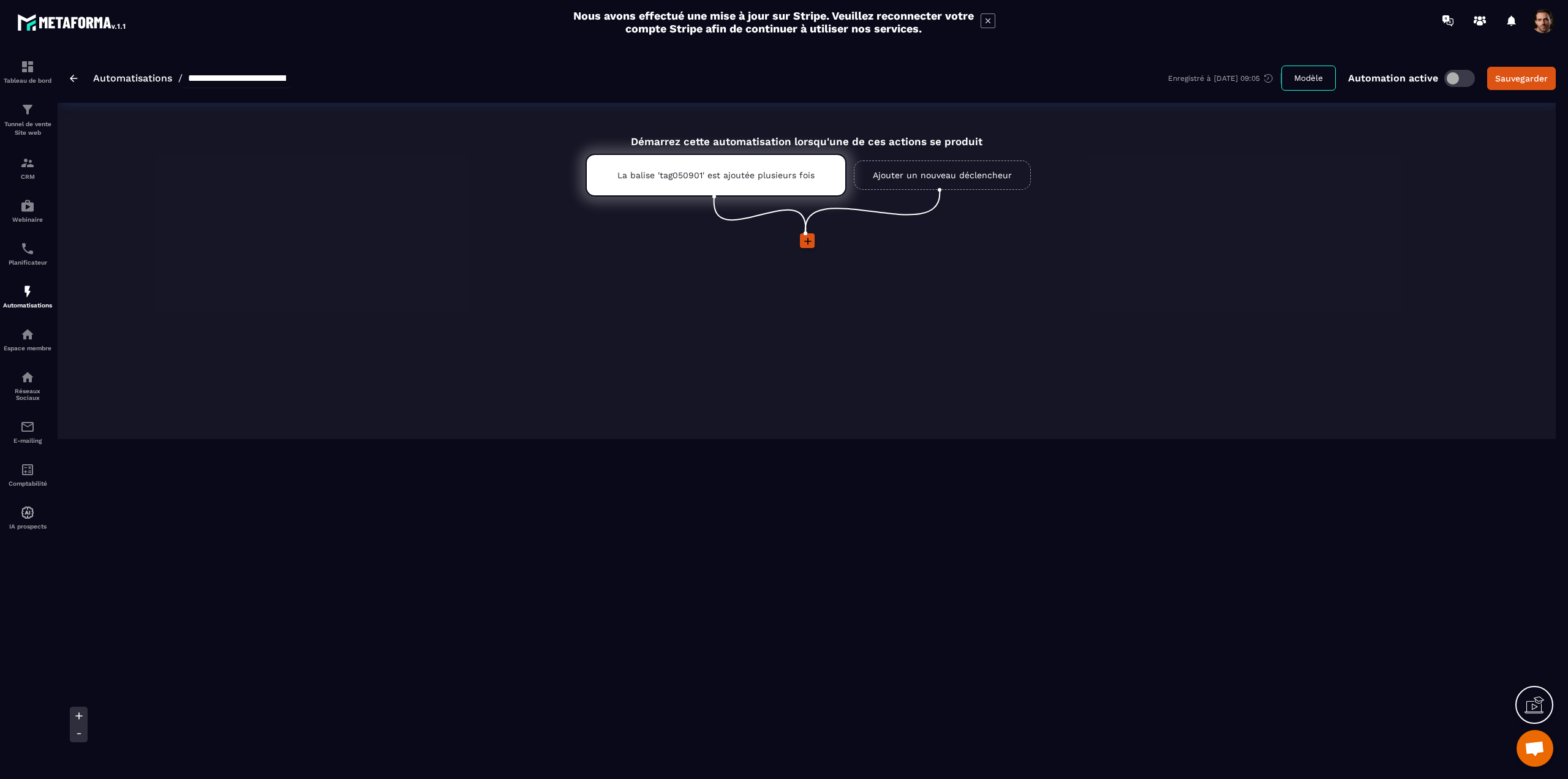
click at [807, 244] on icon at bounding box center [808, 241] width 7 height 7
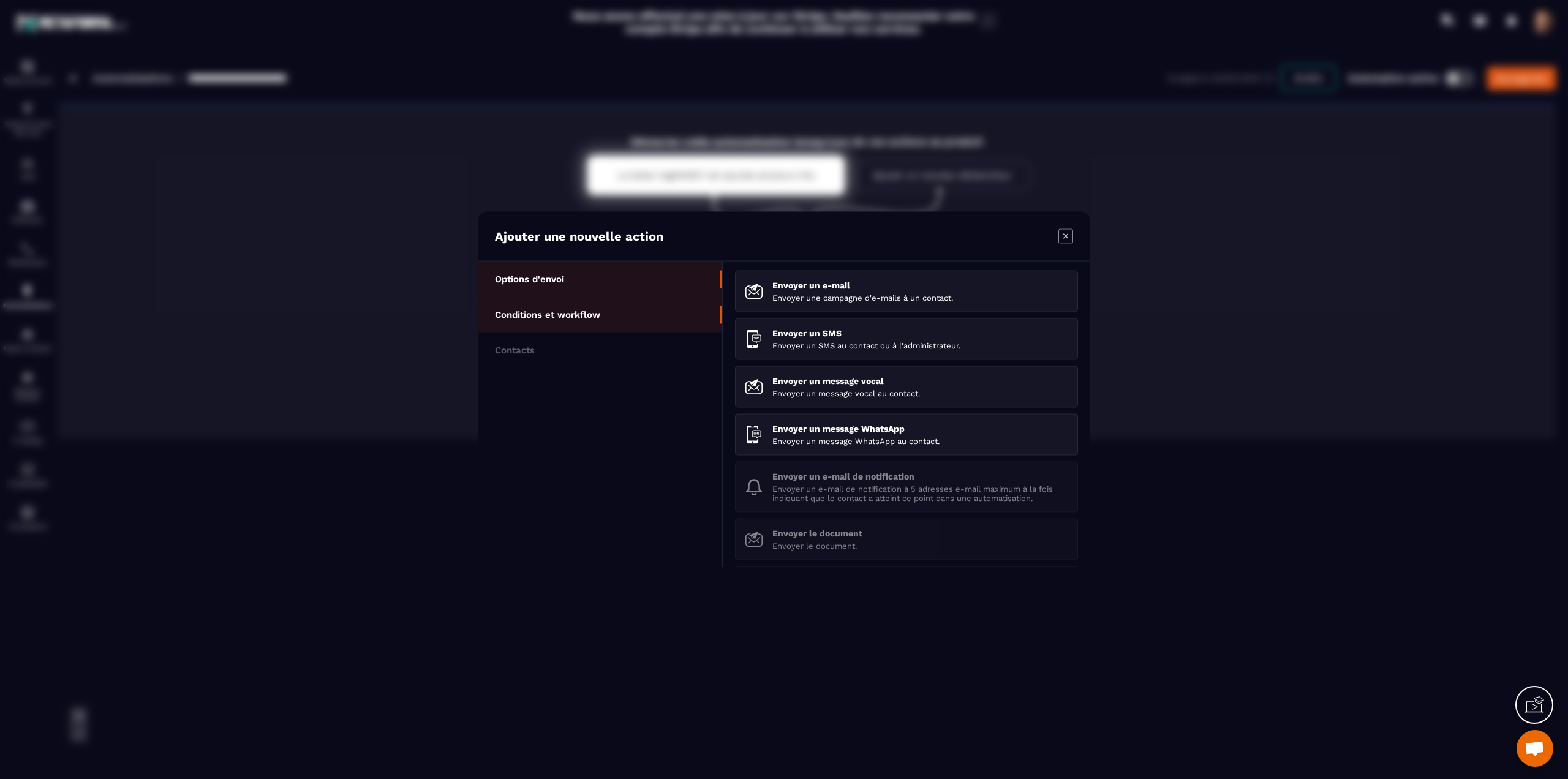
click at [573, 318] on p "Conditions et workflow" at bounding box center [548, 315] width 105 height 11
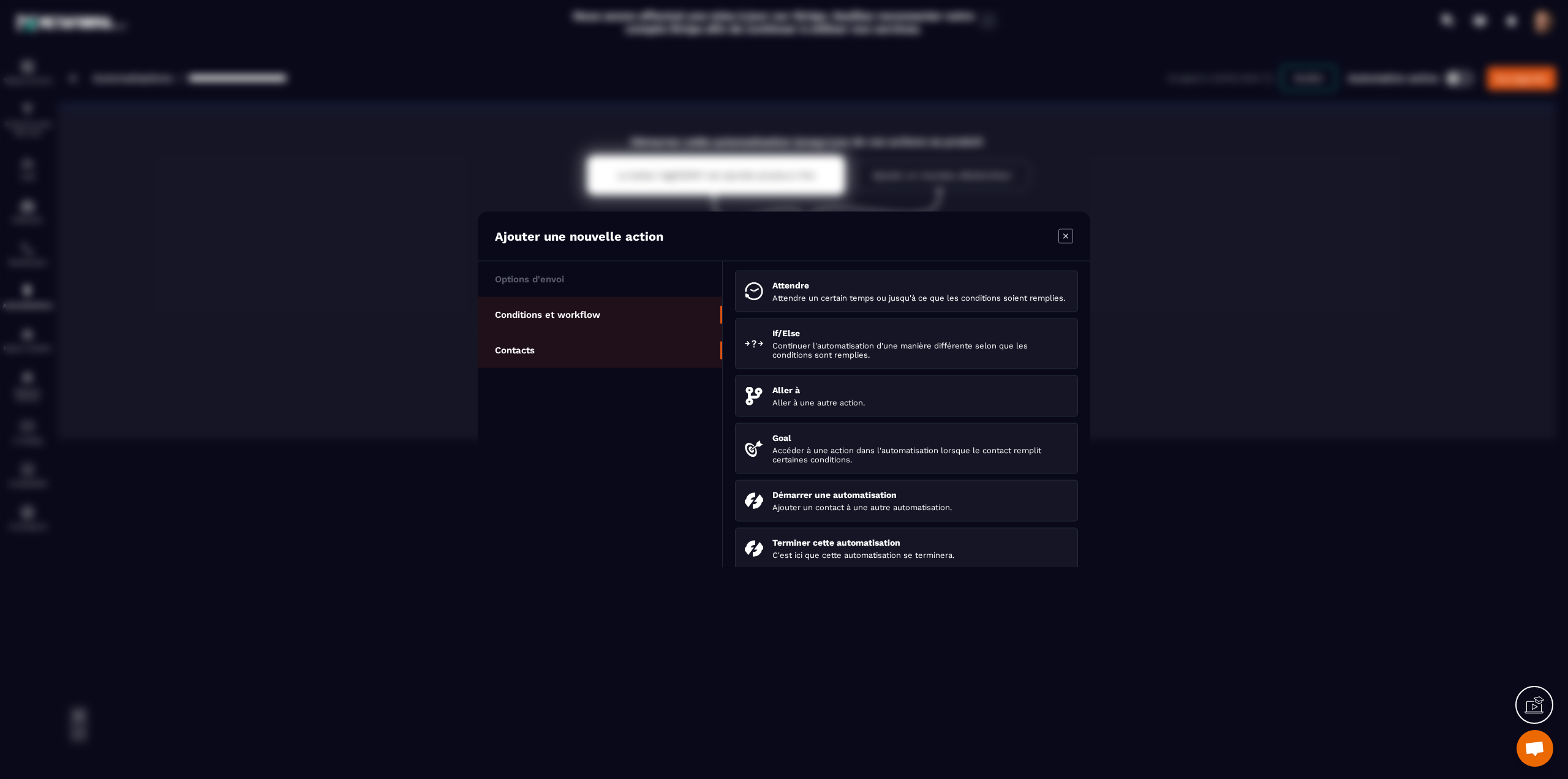
click at [547, 352] on li "Contacts" at bounding box center [600, 350] width 244 height 35
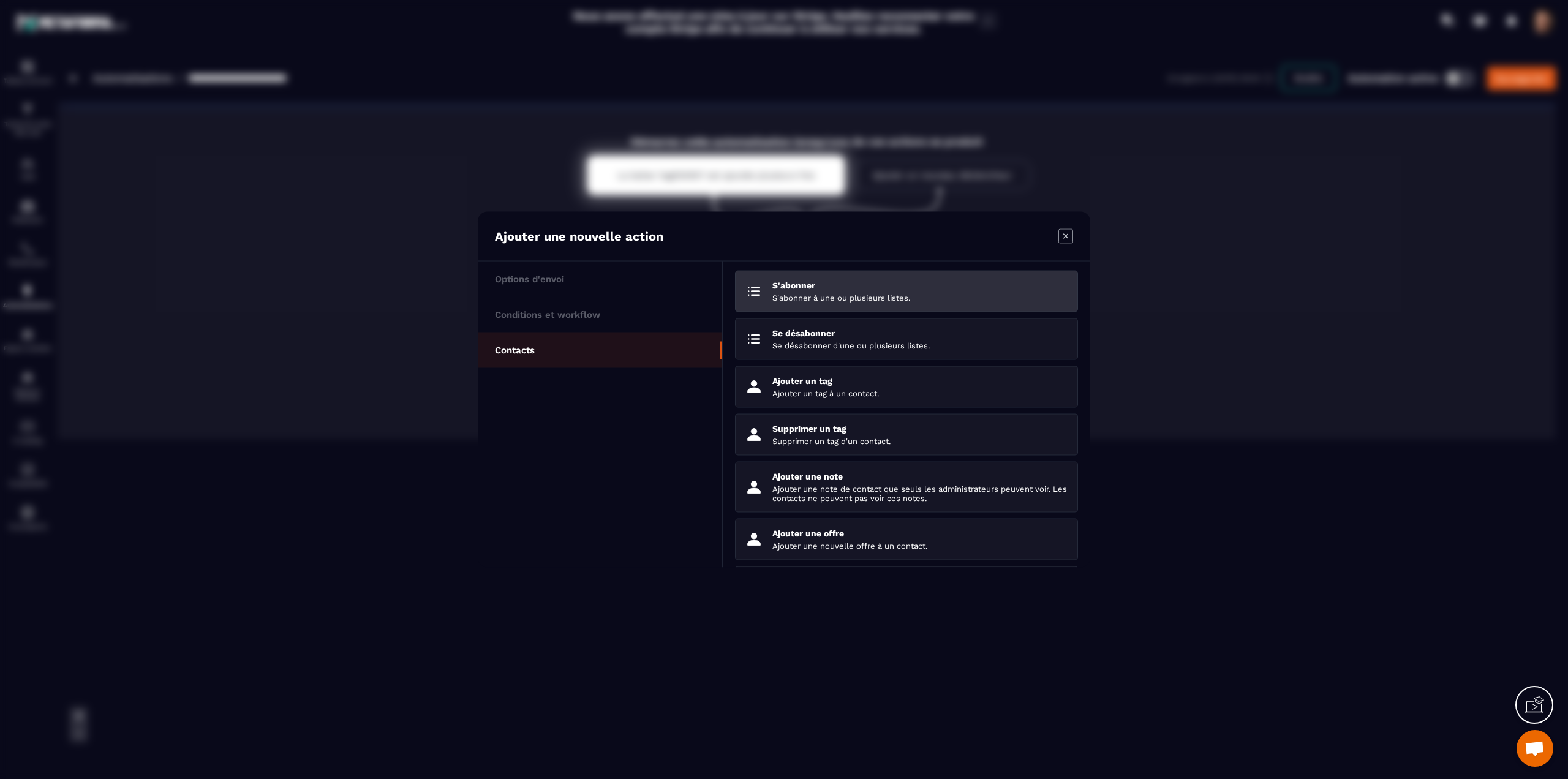
click at [816, 302] on li "S'abonner S'abonner à une ou plusieurs listes." at bounding box center [906, 291] width 343 height 41
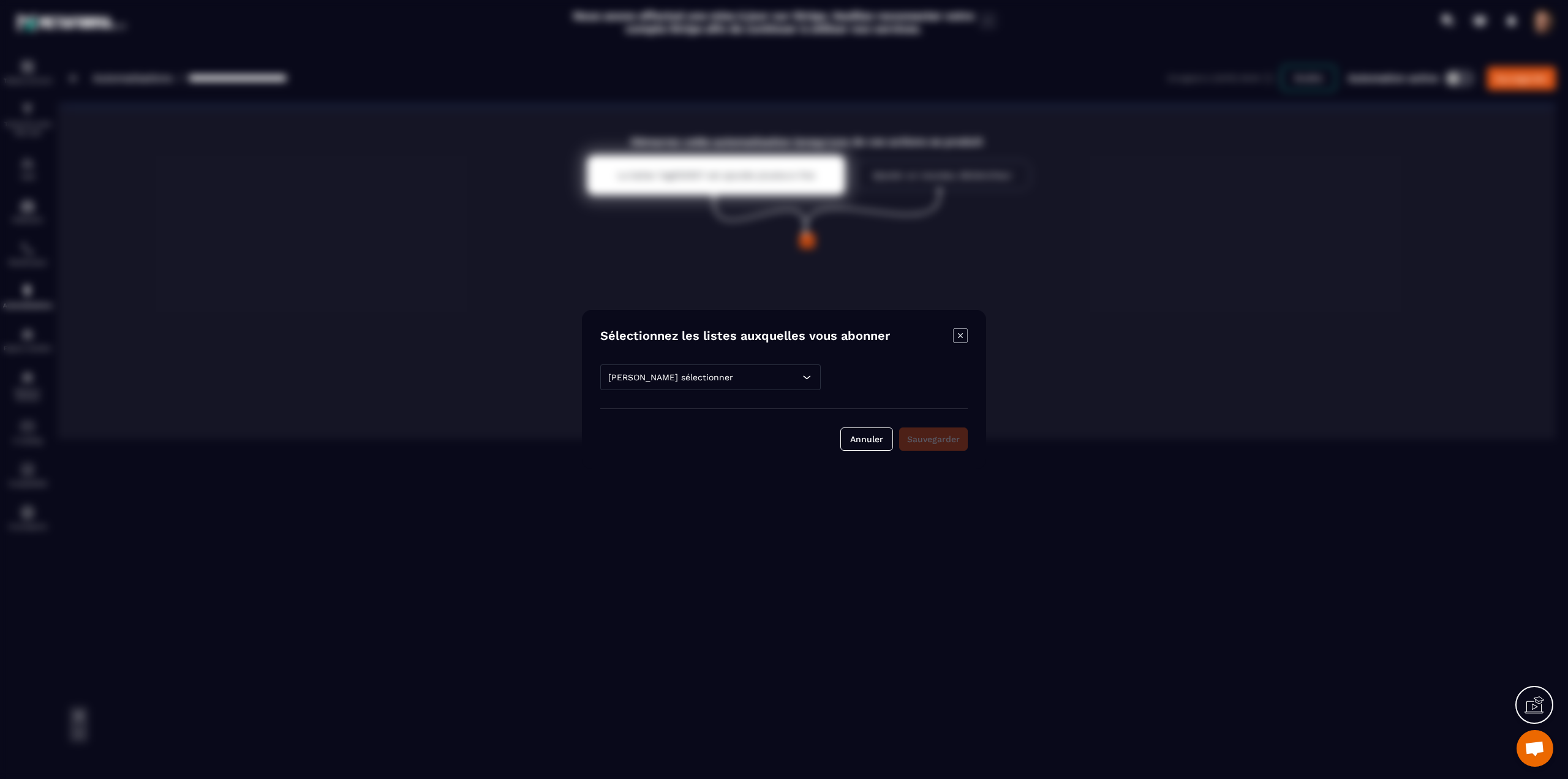
click at [702, 376] on div "Veuillez sélectionner" at bounding box center [710, 377] width 221 height 26
click at [960, 335] on icon "Modal window" at bounding box center [961, 336] width 5 height 5
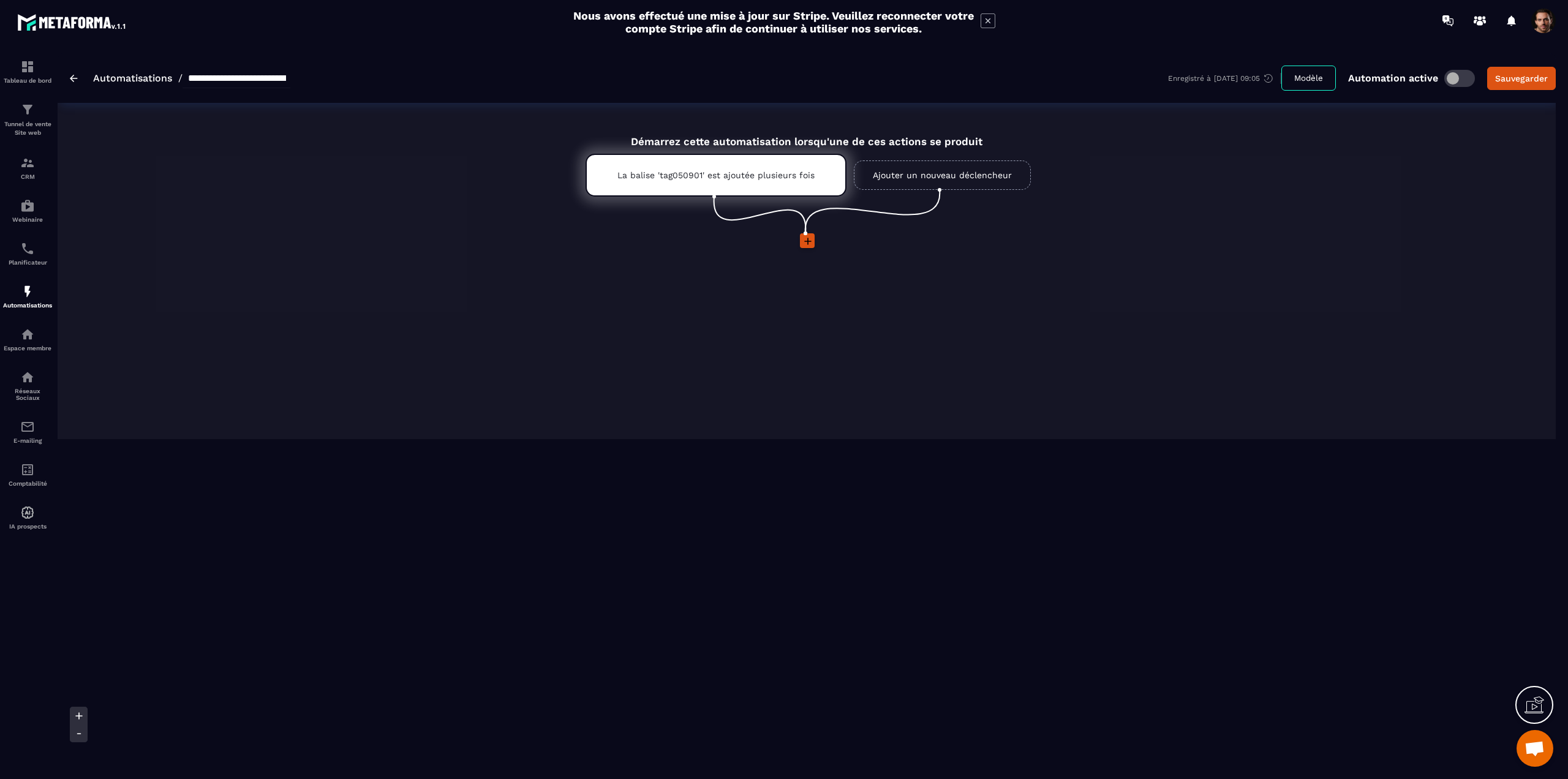
click at [807, 232] on circle at bounding box center [806, 234] width 4 height 4
click at [806, 242] on icon at bounding box center [808, 241] width 12 height 12
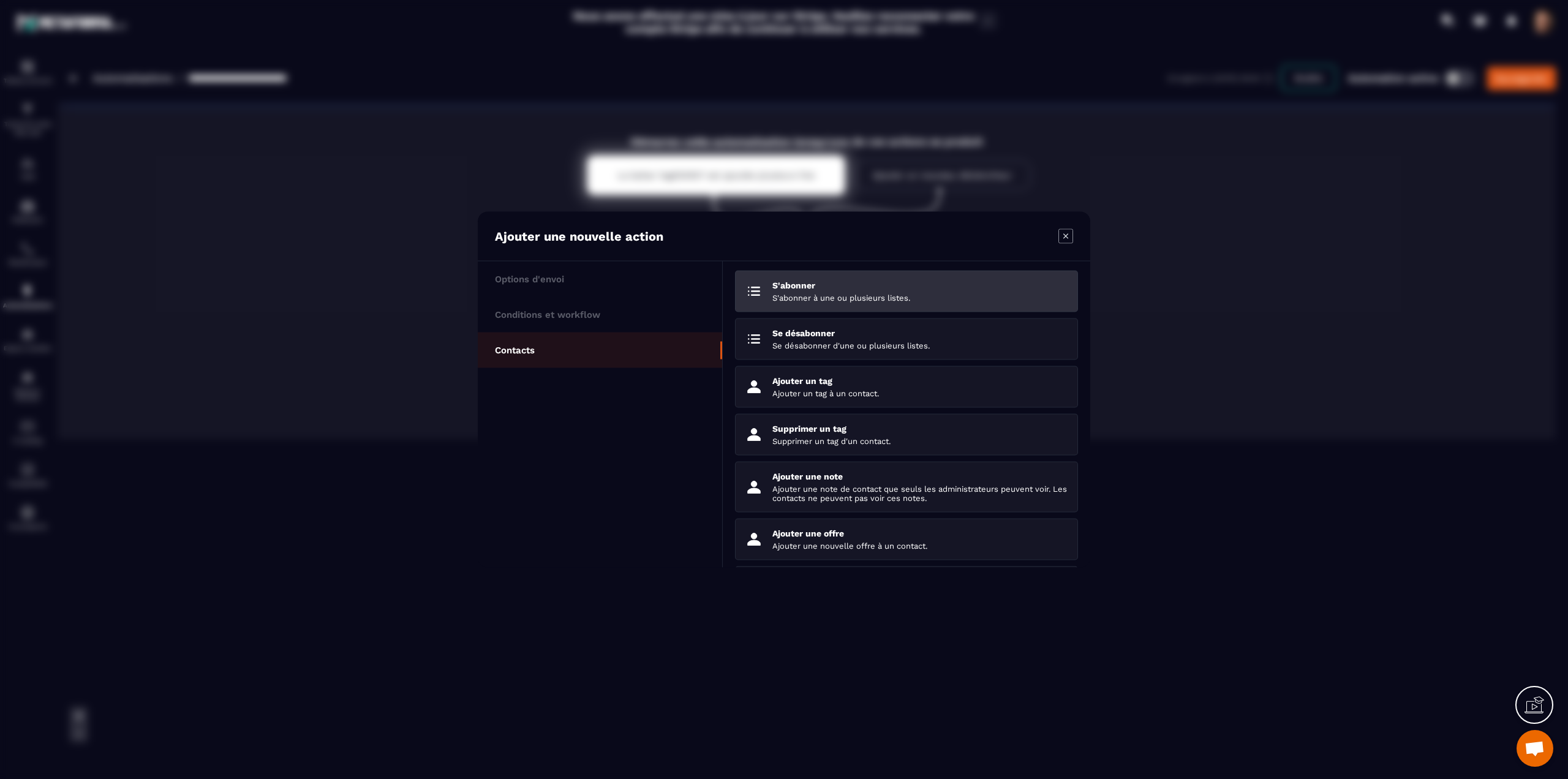
click at [842, 294] on p "S'abonner à une ou plusieurs listes." at bounding box center [920, 298] width 296 height 9
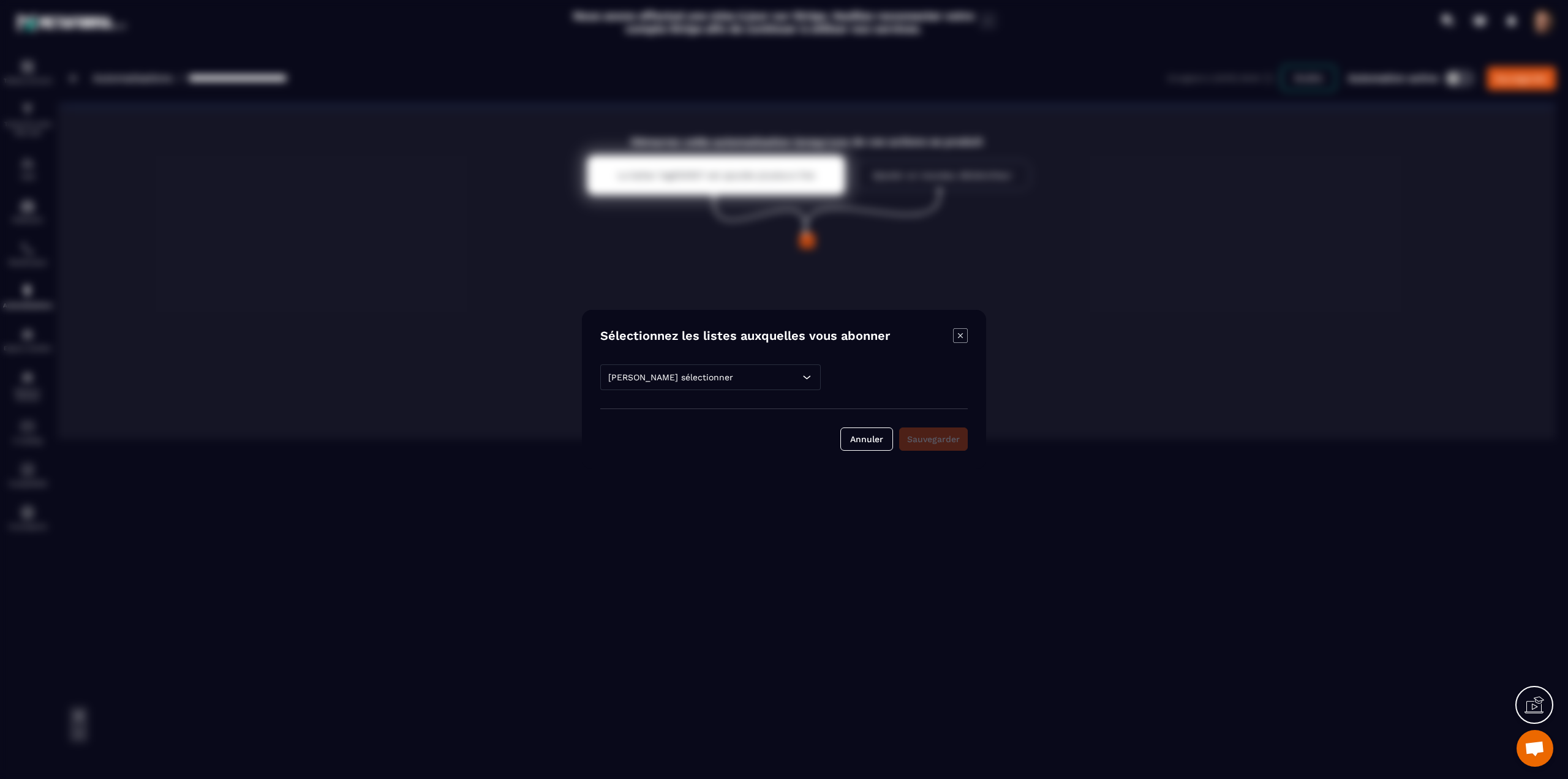
click at [639, 386] on div "Veuillez sélectionner" at bounding box center [710, 377] width 221 height 26
click at [644, 417] on input "Modal window" at bounding box center [710, 413] width 207 height 28
type input "*"
click at [619, 601] on span "Modal window" at bounding box center [613, 604] width 12 height 12
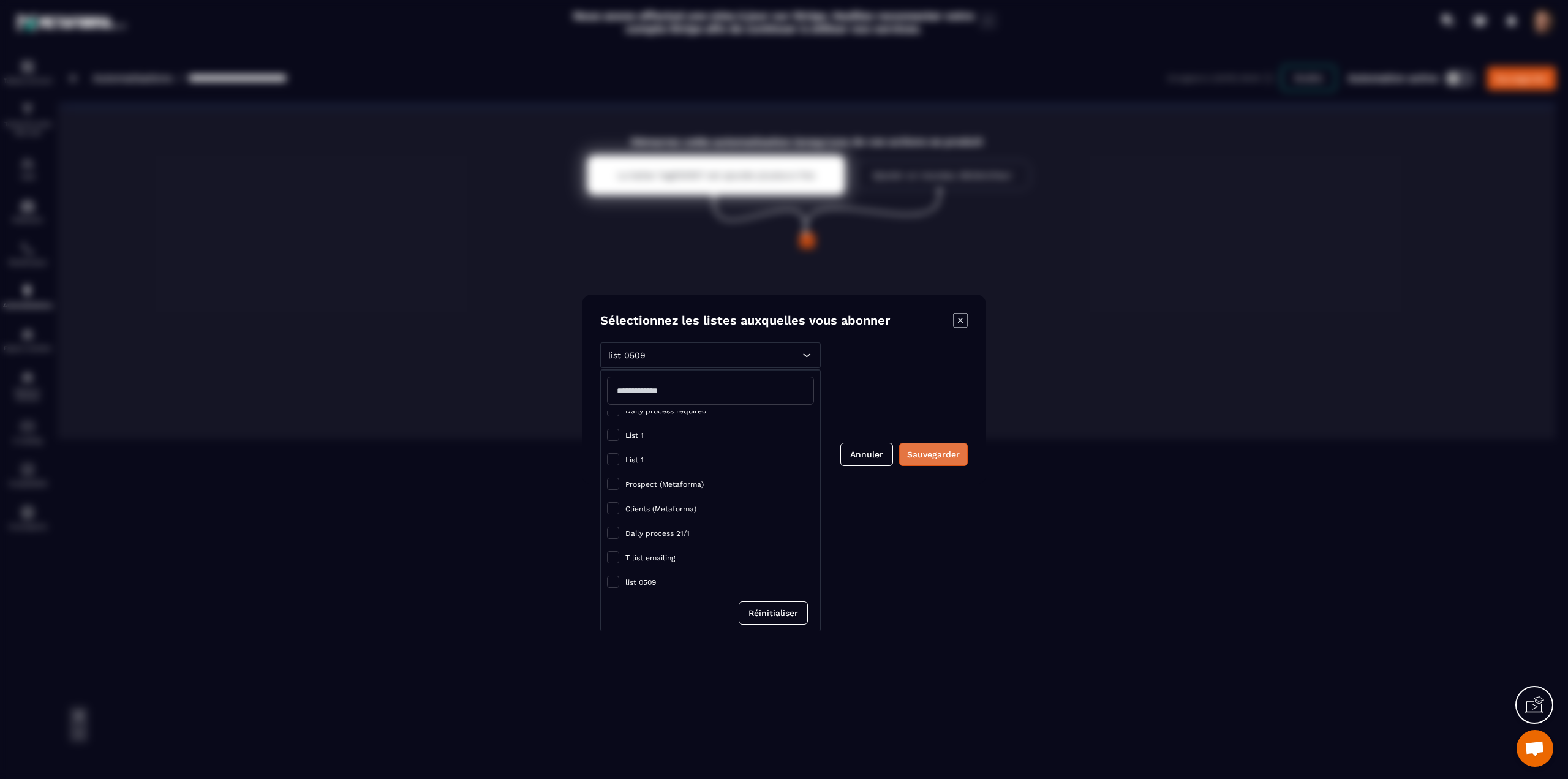
click at [918, 459] on div "Sauvegarder" at bounding box center [933, 454] width 53 height 12
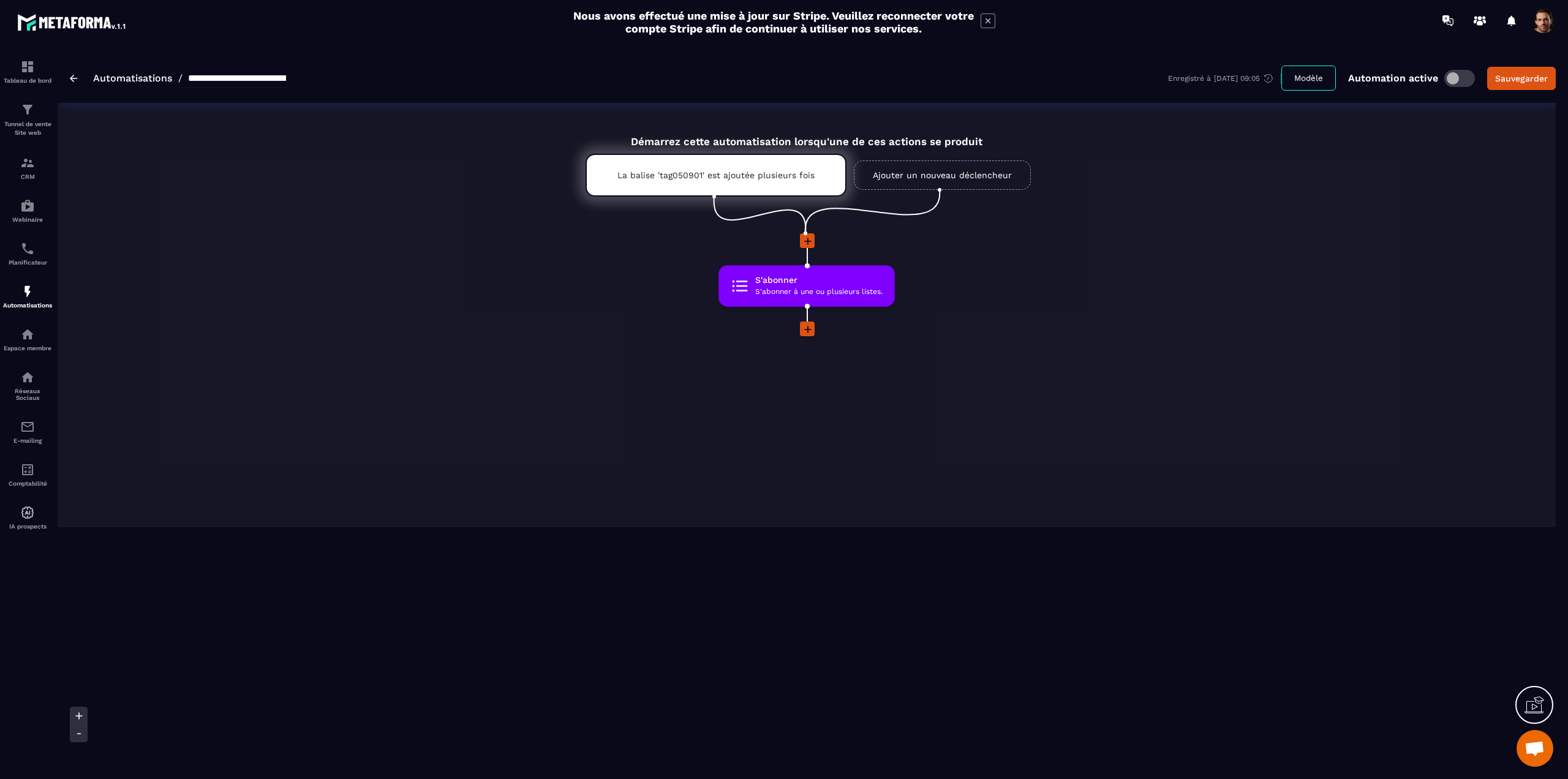
click at [806, 331] on icon at bounding box center [808, 330] width 12 height 12
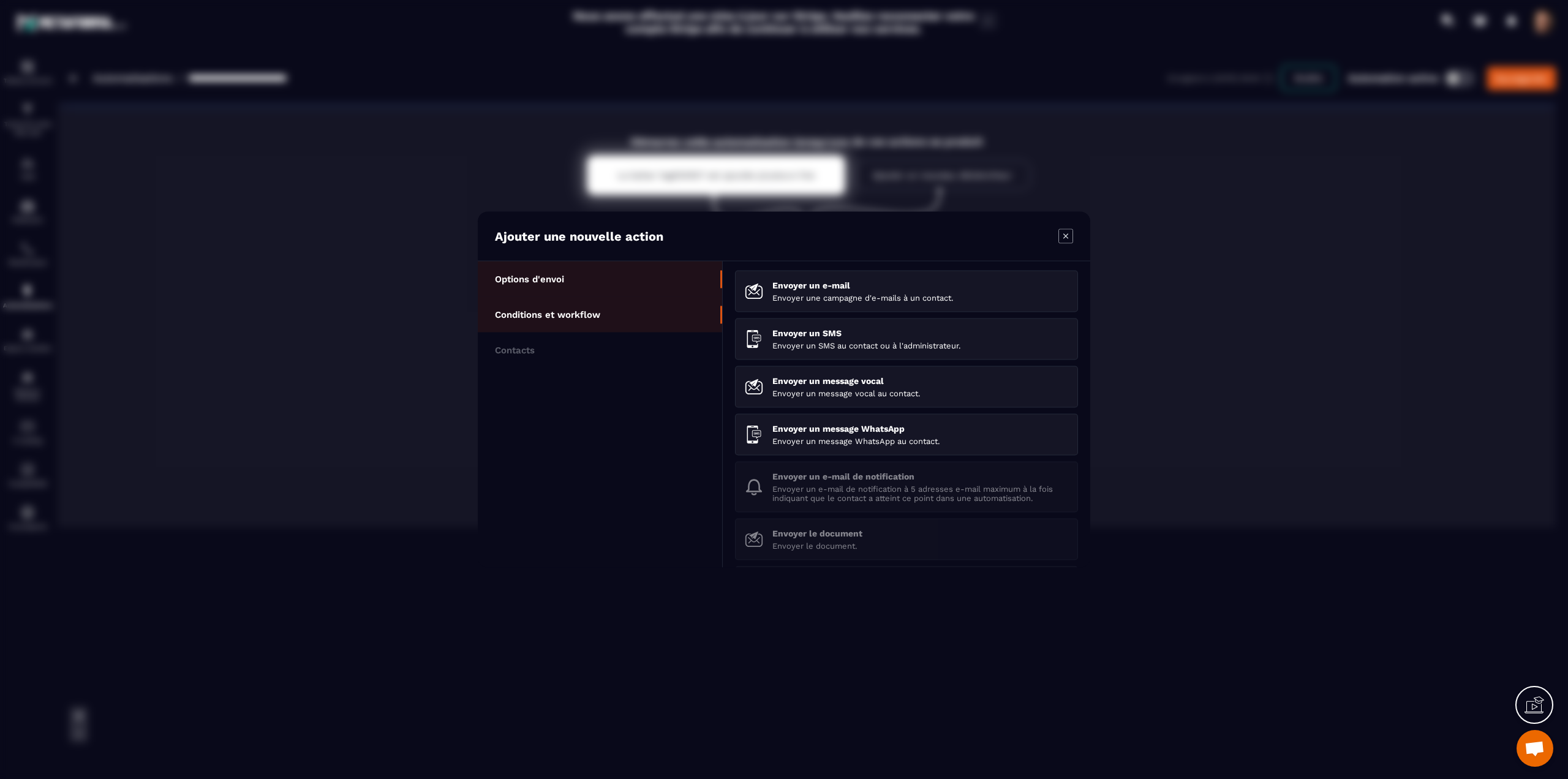
click at [584, 322] on li "Conditions et workflow" at bounding box center [600, 315] width 244 height 35
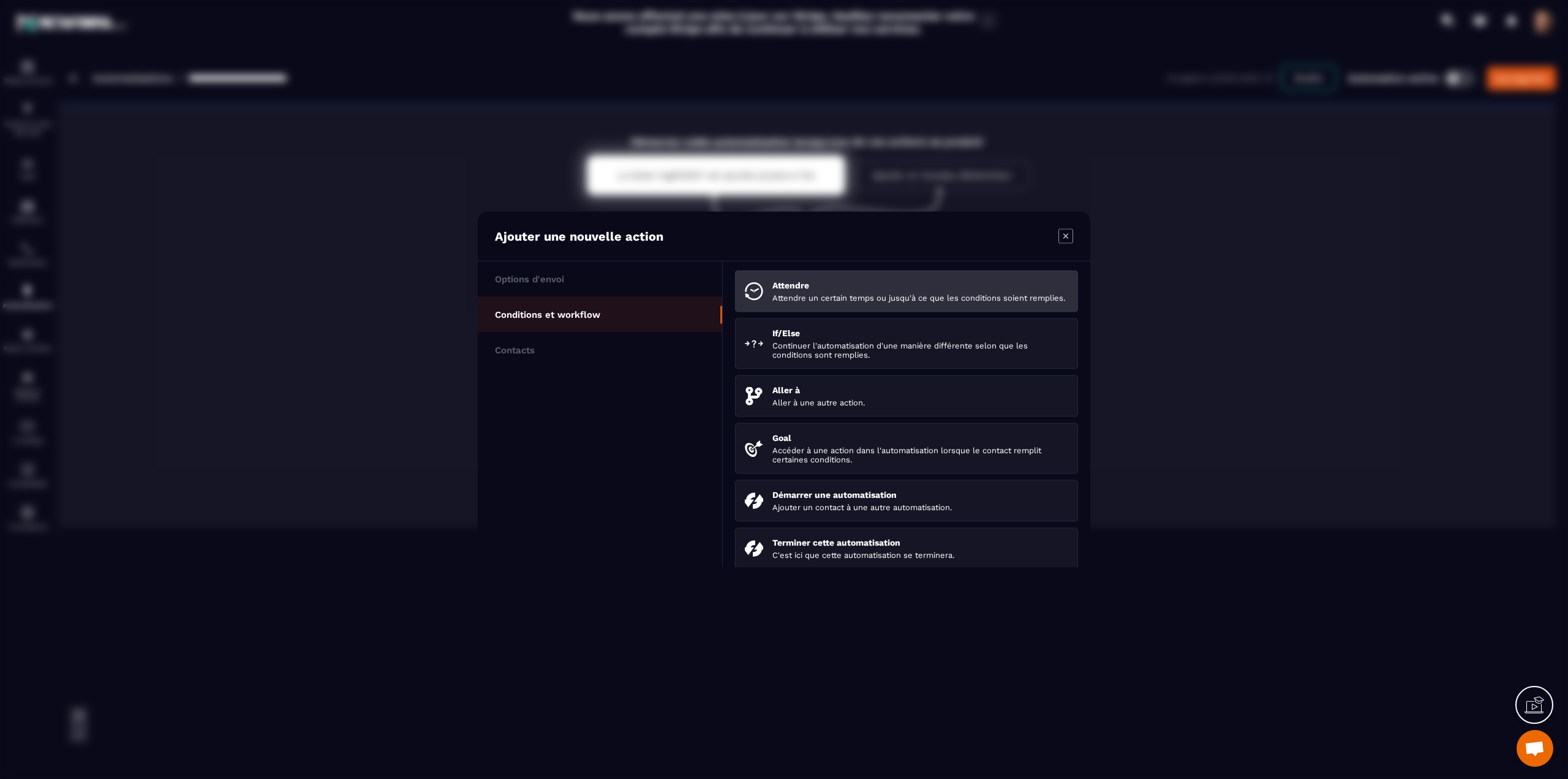
click at [798, 300] on p "Attendre un certain temps ou jusqu'à ce que les conditions soient remplies." at bounding box center [920, 298] width 296 height 9
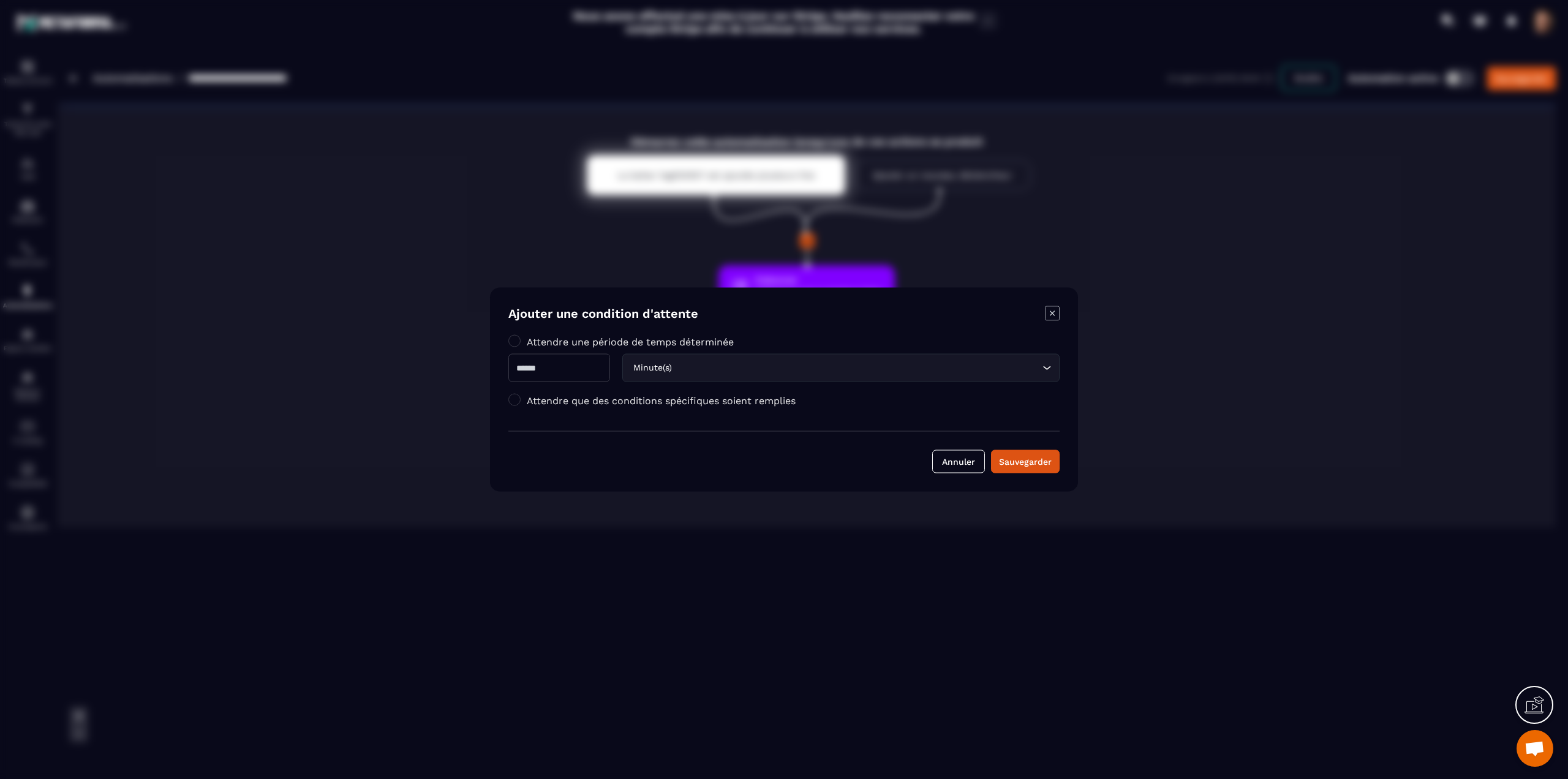
click at [578, 375] on input "Modal window" at bounding box center [559, 368] width 101 height 28
type input "*"
click at [678, 372] on div "Minute(s)" at bounding box center [835, 368] width 412 height 14
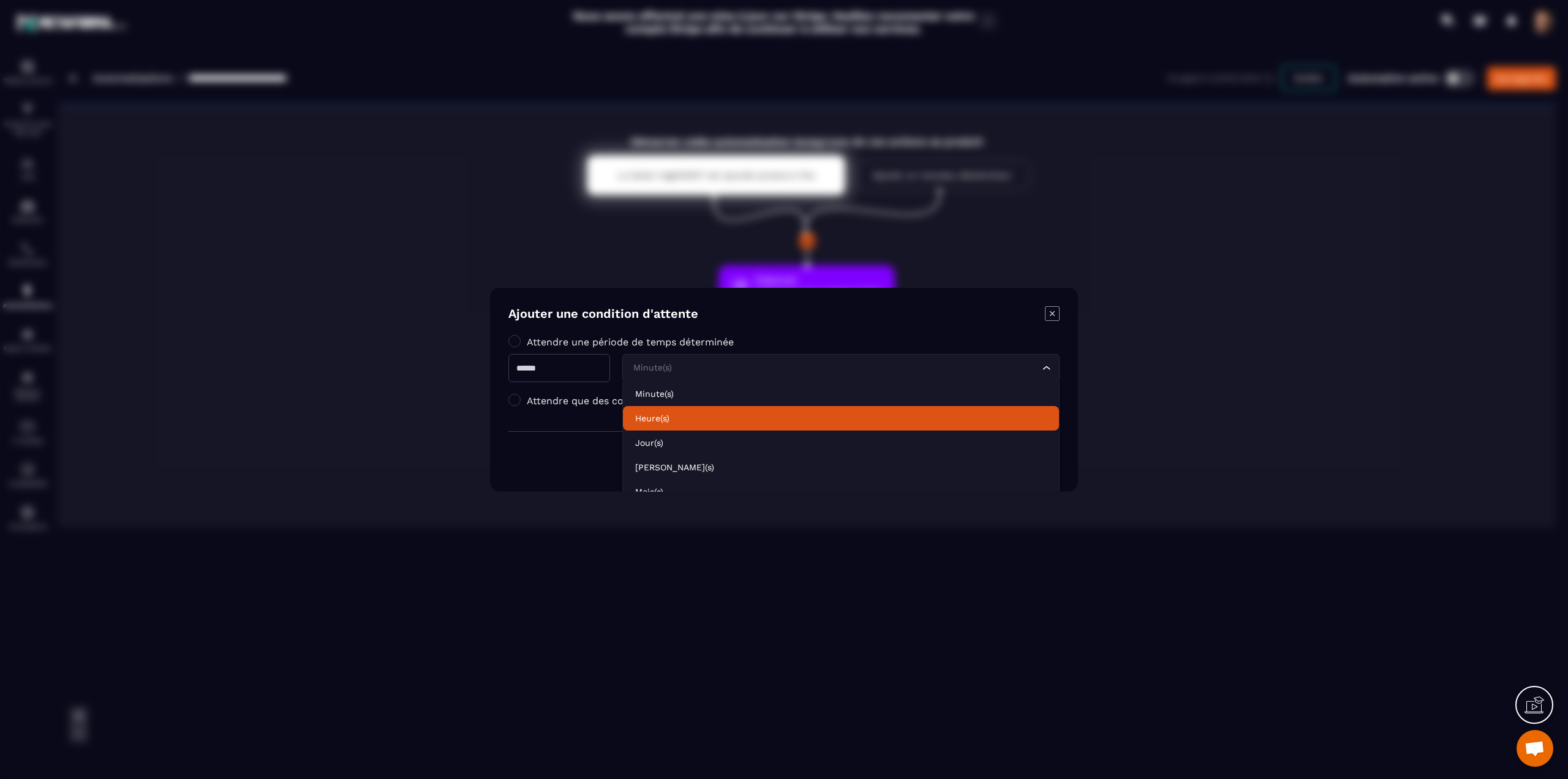
click at [674, 415] on p "Heure(s)" at bounding box center [841, 419] width 412 height 12
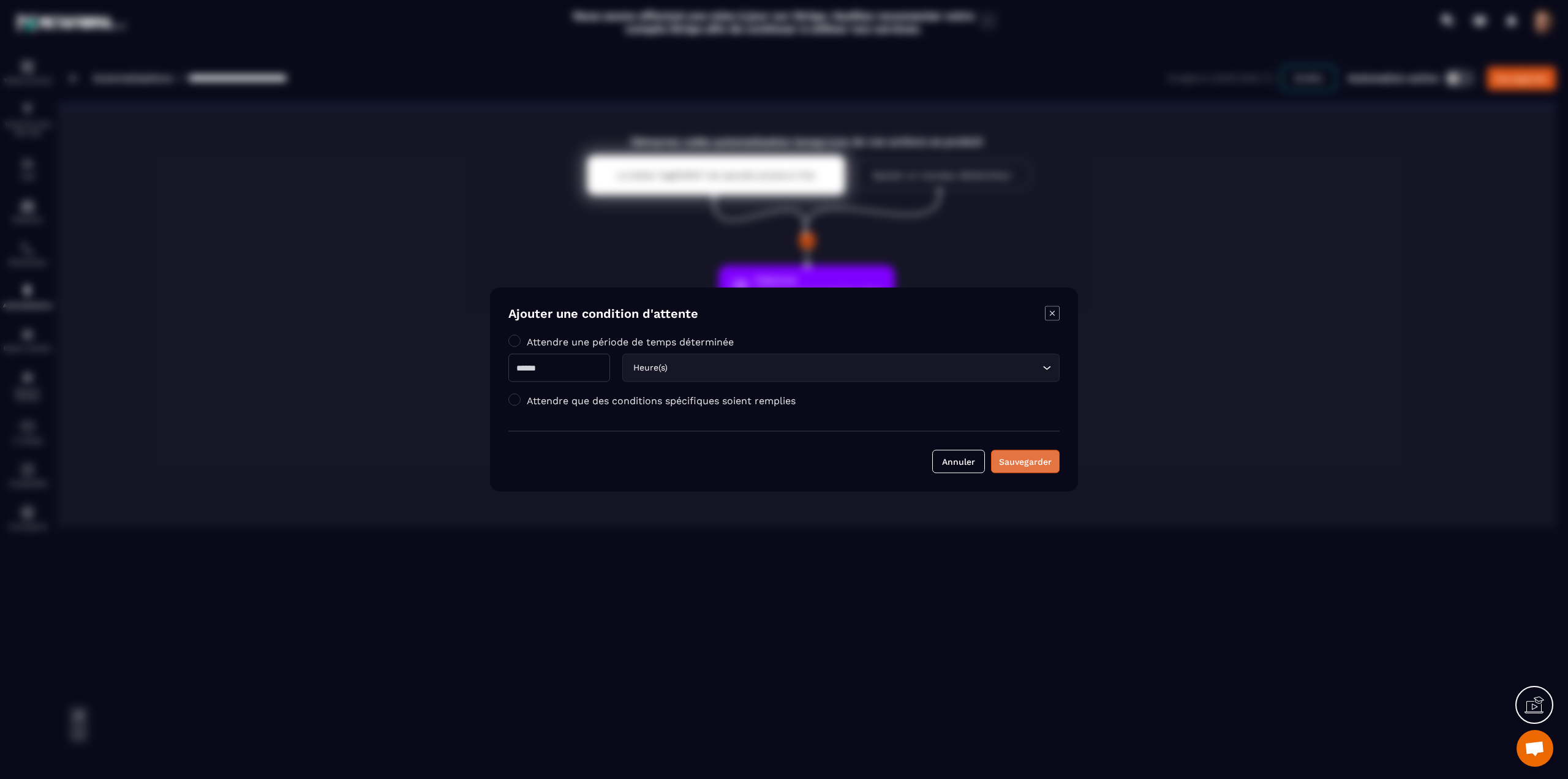
click at [1042, 462] on div "Sauvegarder" at bounding box center [1025, 462] width 53 height 12
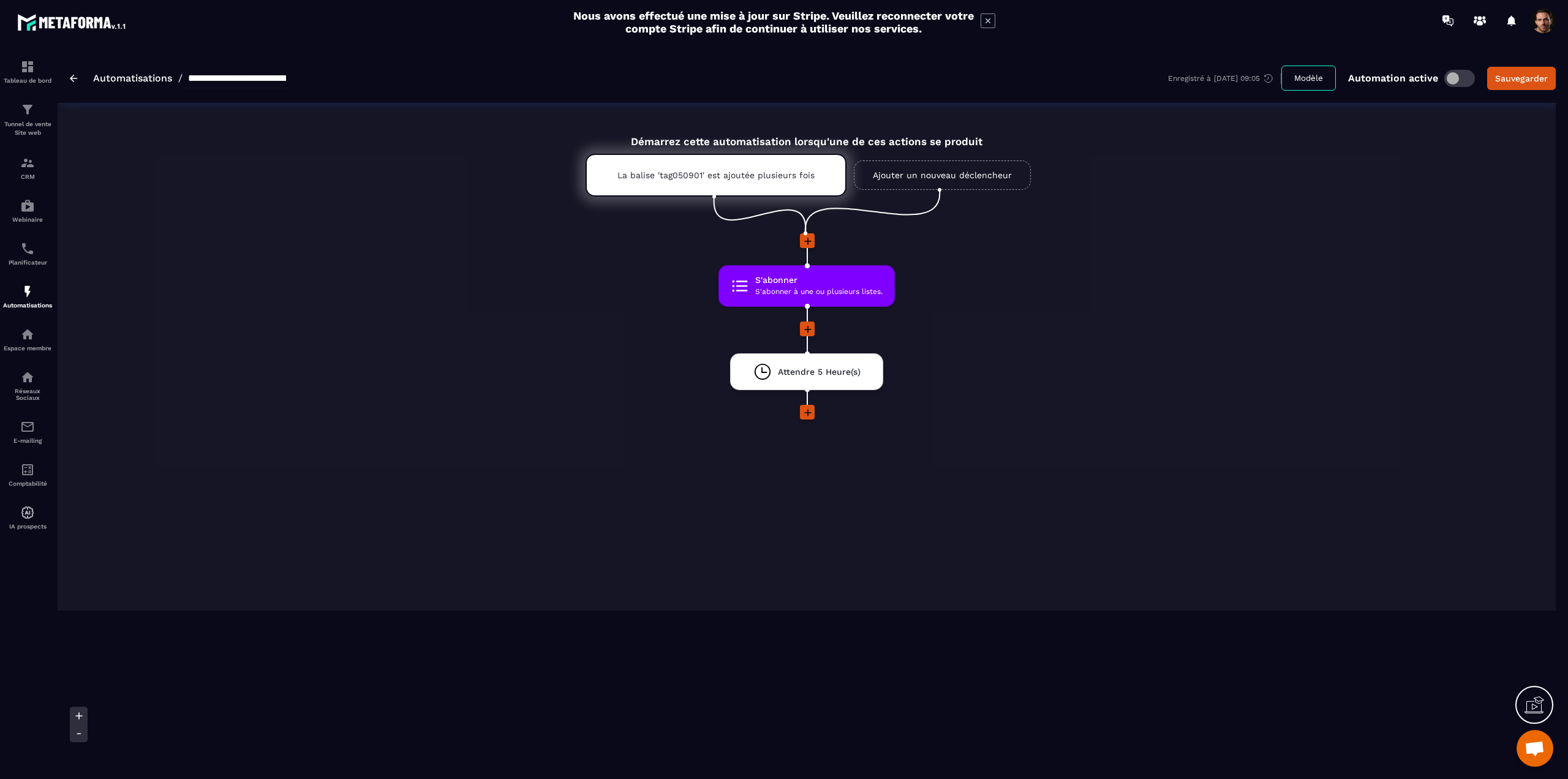
click at [1538, 22] on span at bounding box center [1544, 21] width 25 height 25
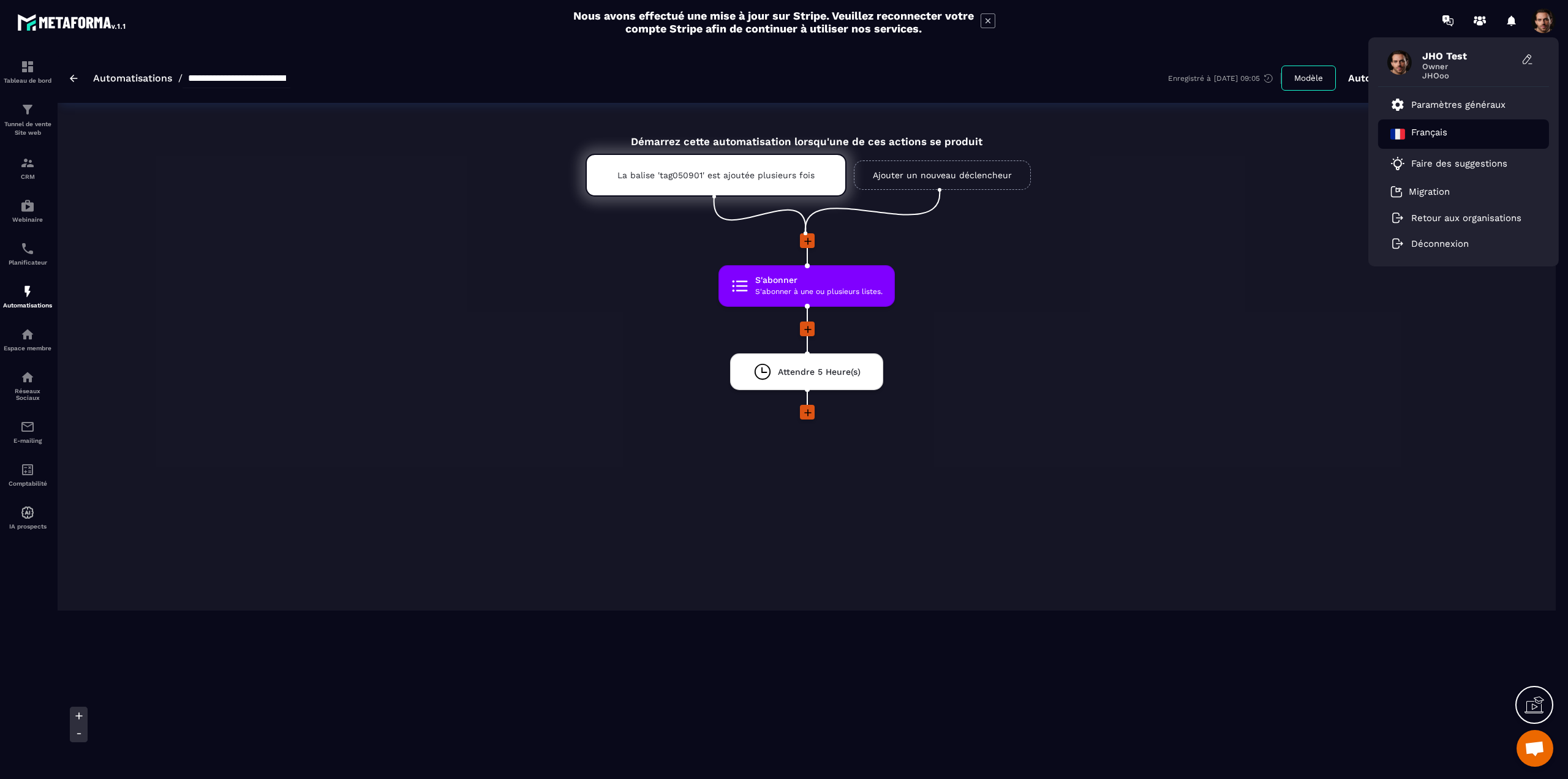
click at [1486, 132] on div "Français" at bounding box center [1464, 134] width 171 height 30
